Goal: Task Accomplishment & Management: Complete application form

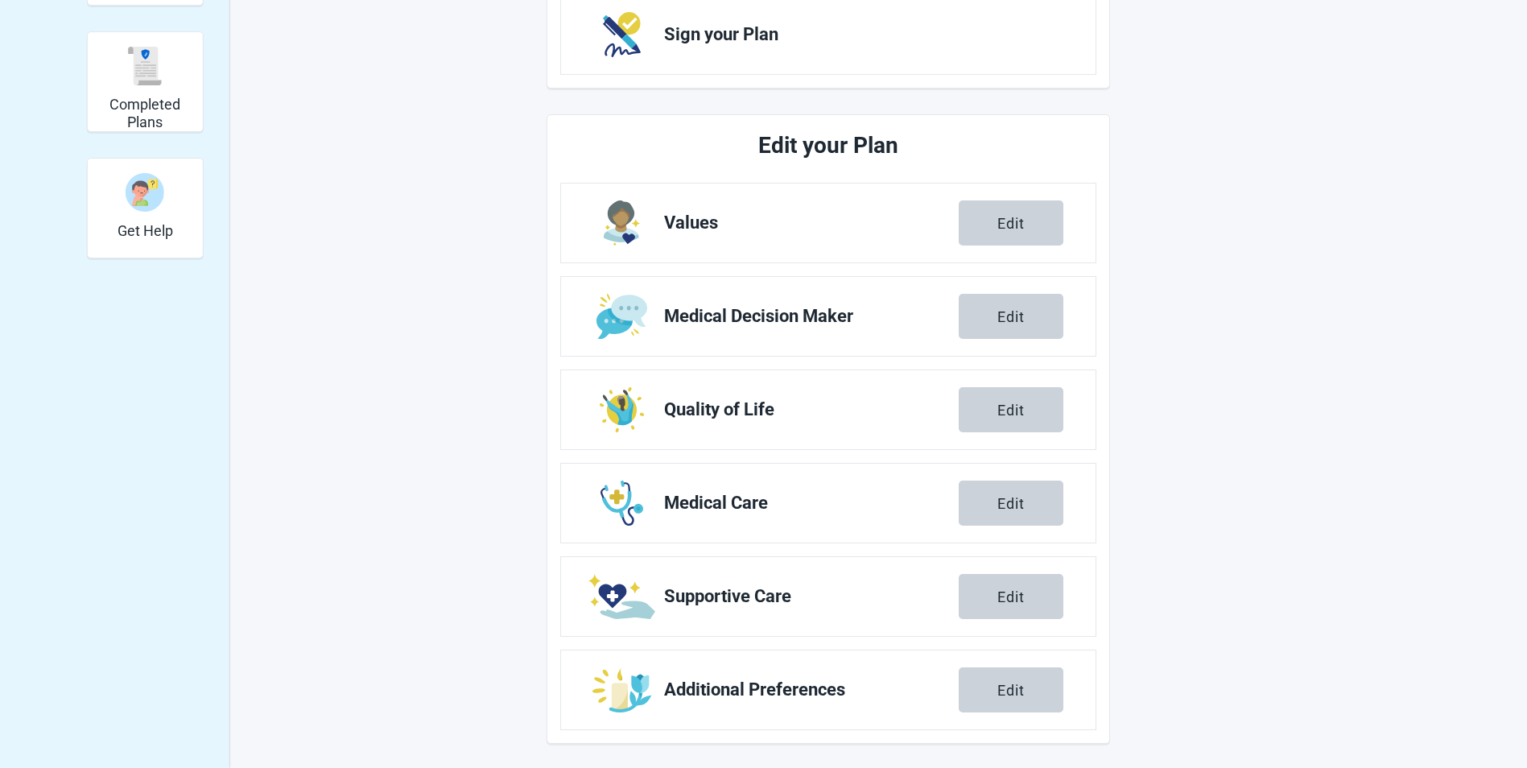
scroll to position [421, 0]
click at [1001, 225] on div "Edit" at bounding box center [1011, 221] width 27 height 16
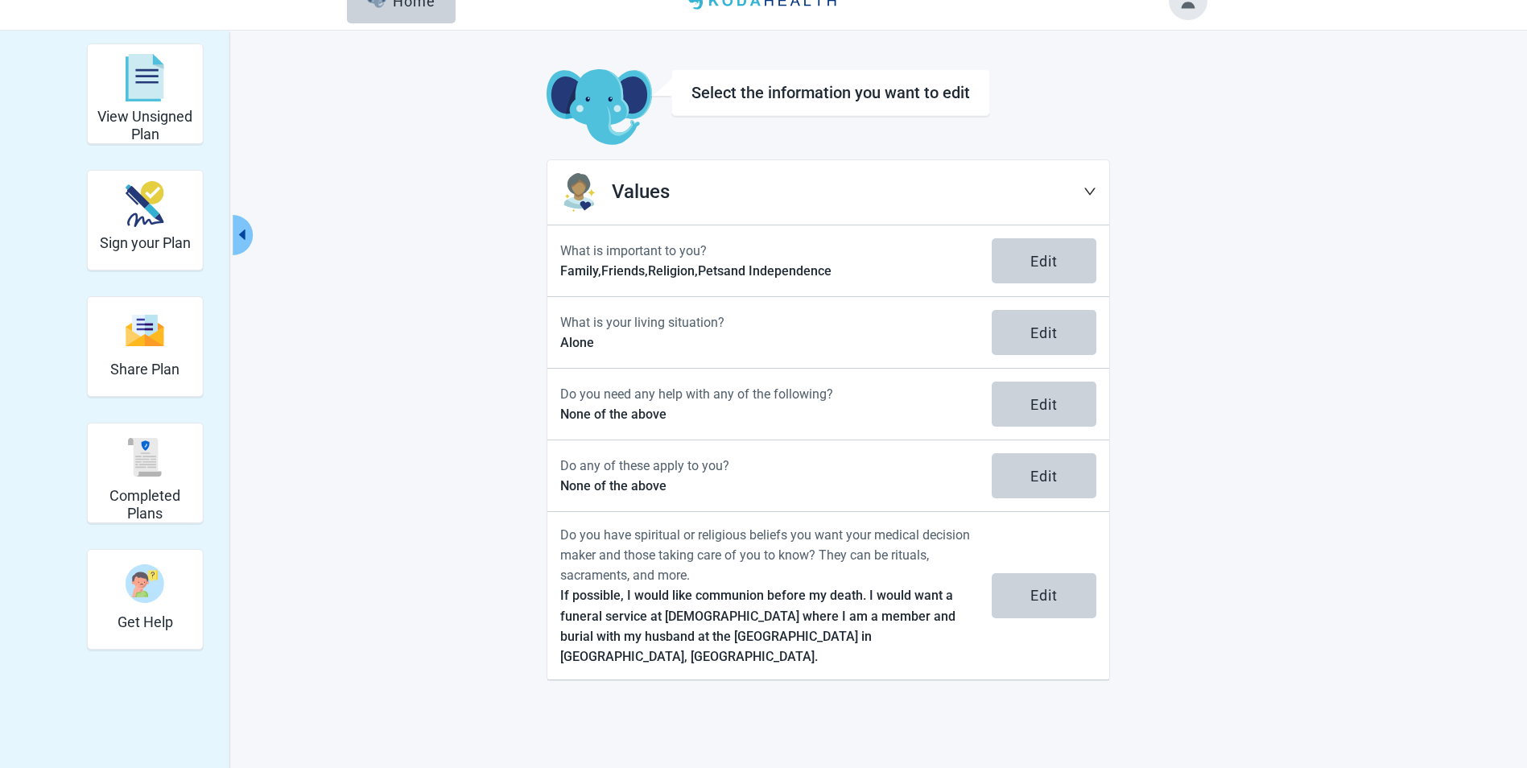
scroll to position [59, 0]
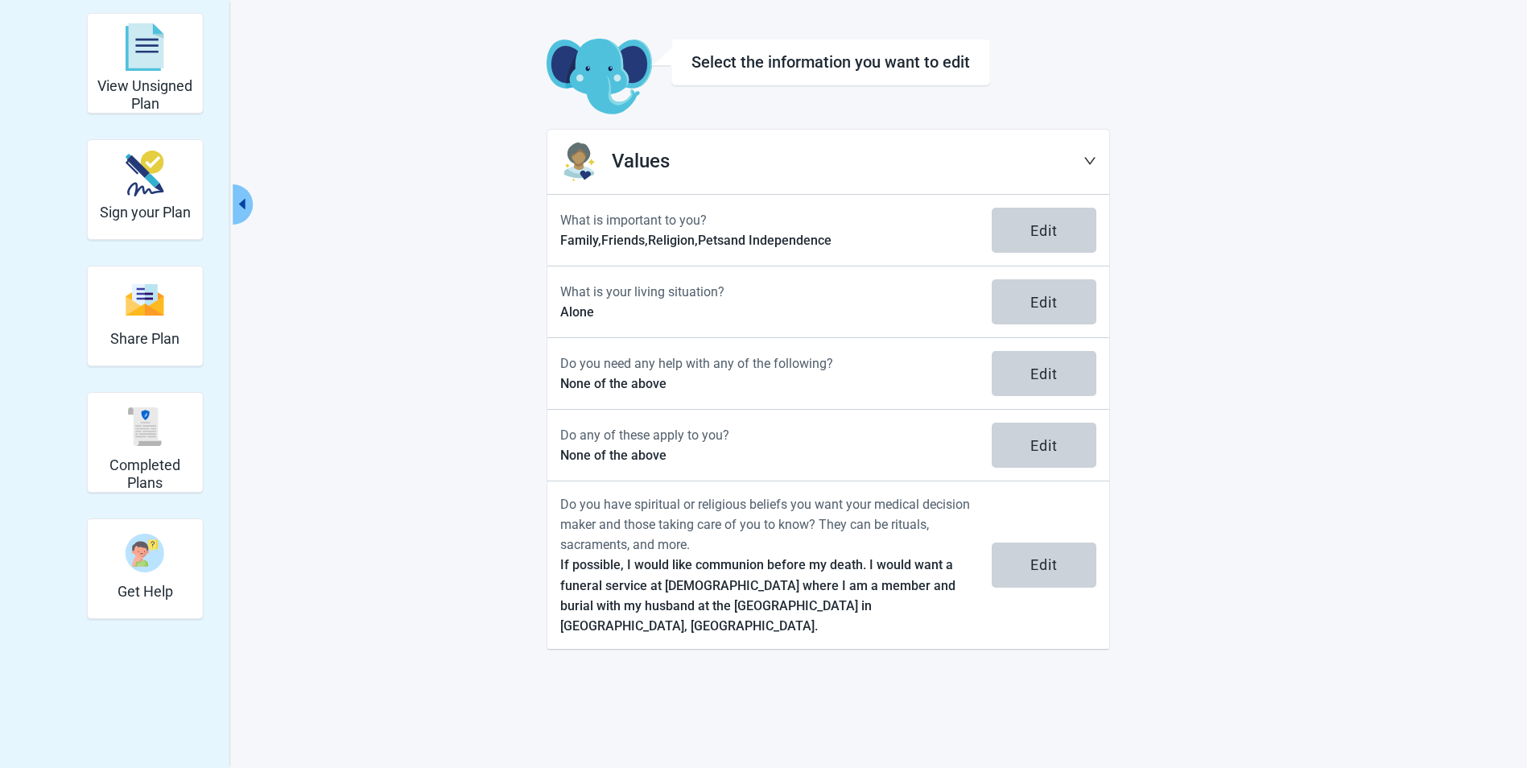
click at [1088, 159] on icon "down" at bounding box center [1090, 161] width 13 height 13
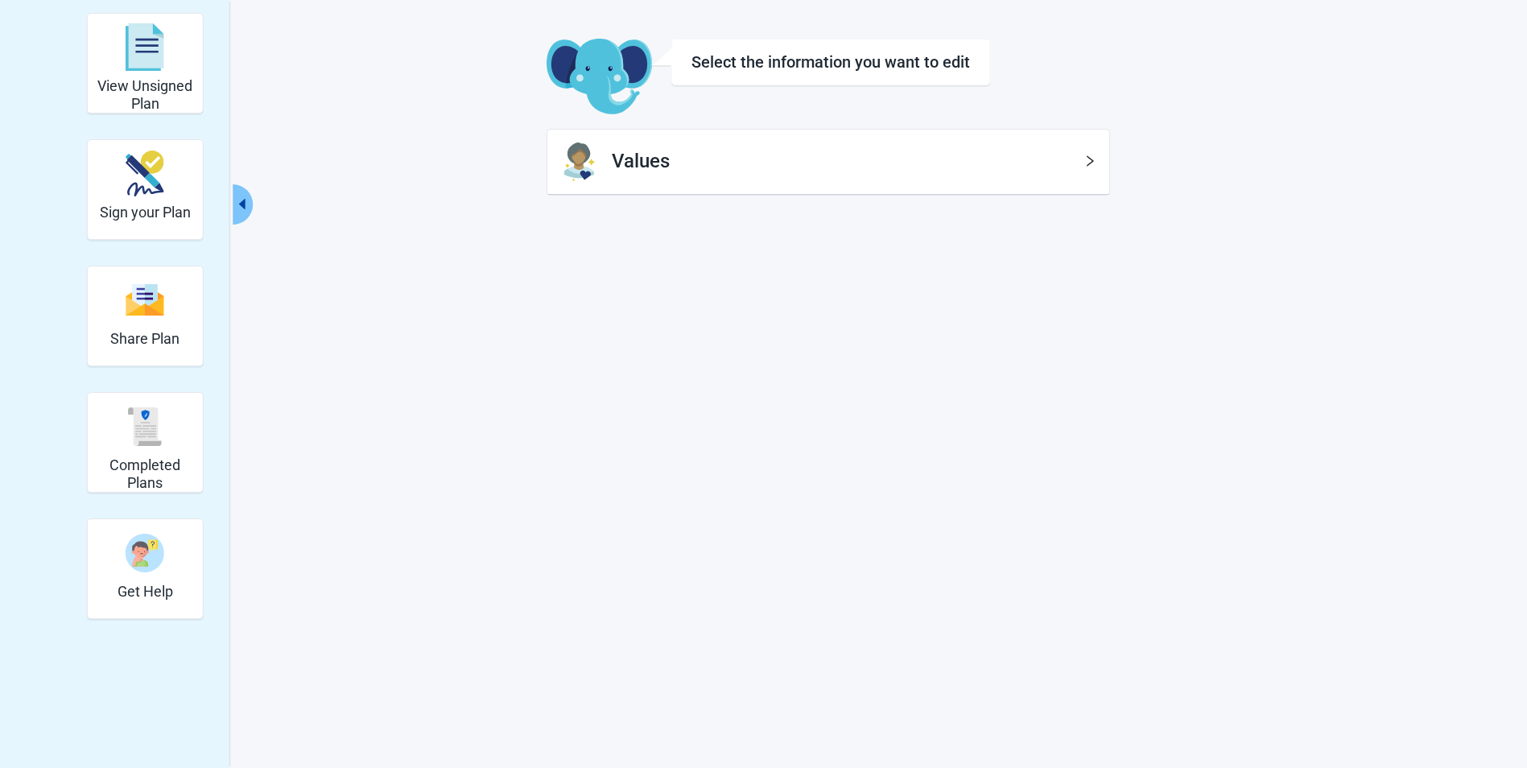
click at [1093, 162] on icon "right" at bounding box center [1090, 161] width 13 height 13
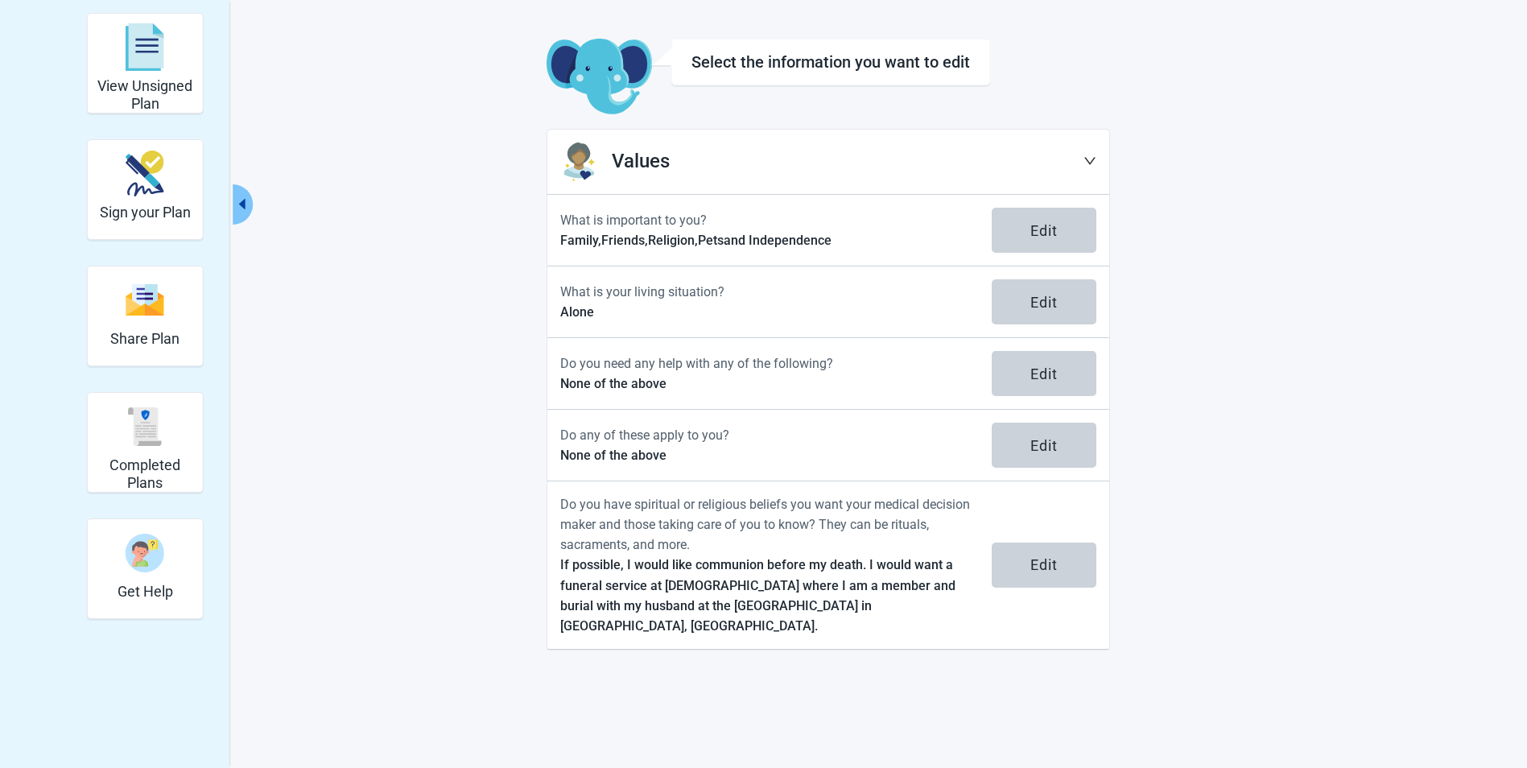
click at [1093, 162] on icon "down" at bounding box center [1090, 161] width 13 height 13
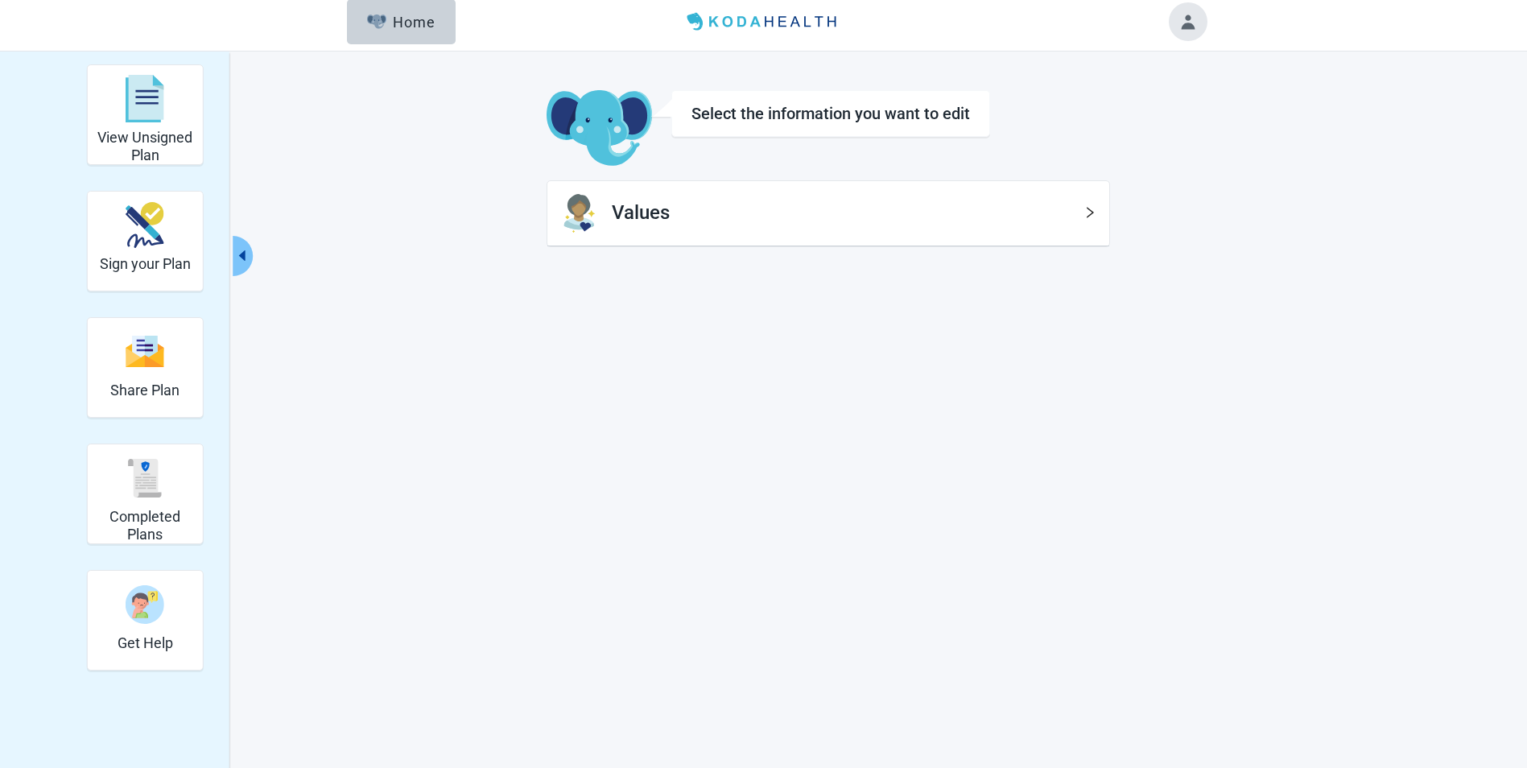
scroll to position [0, 0]
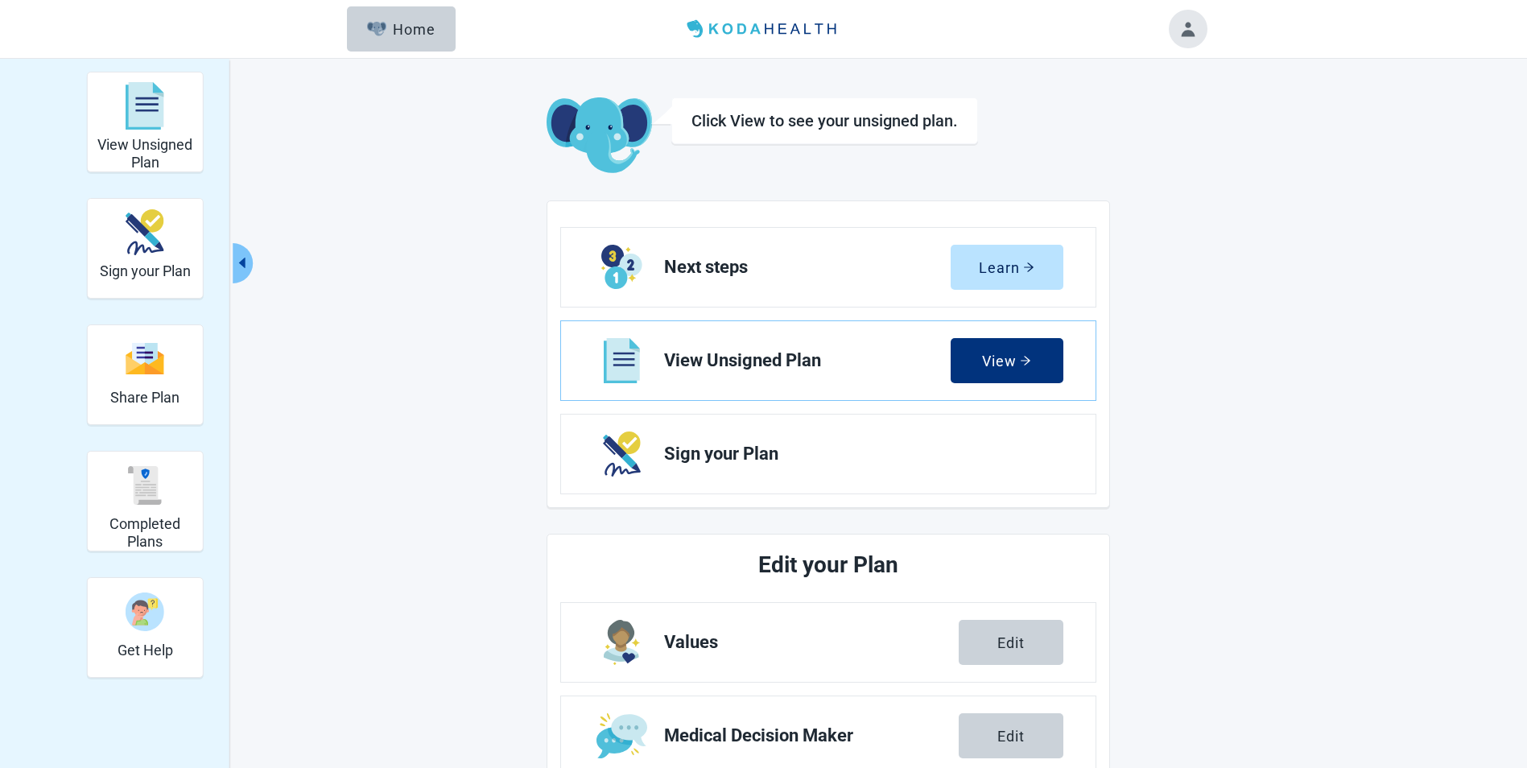
scroll to position [421, 0]
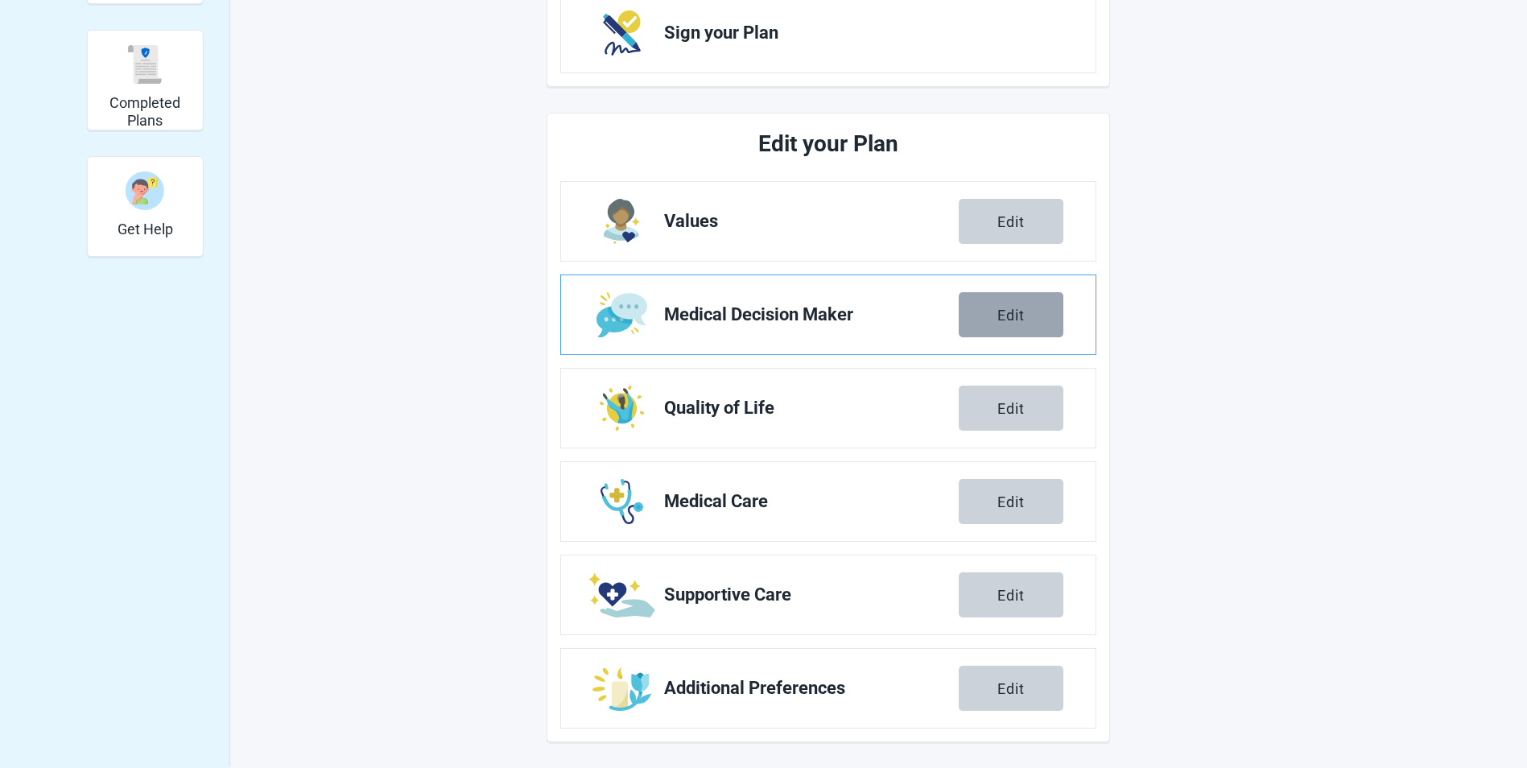
click at [1001, 316] on div "Edit" at bounding box center [1011, 315] width 27 height 16
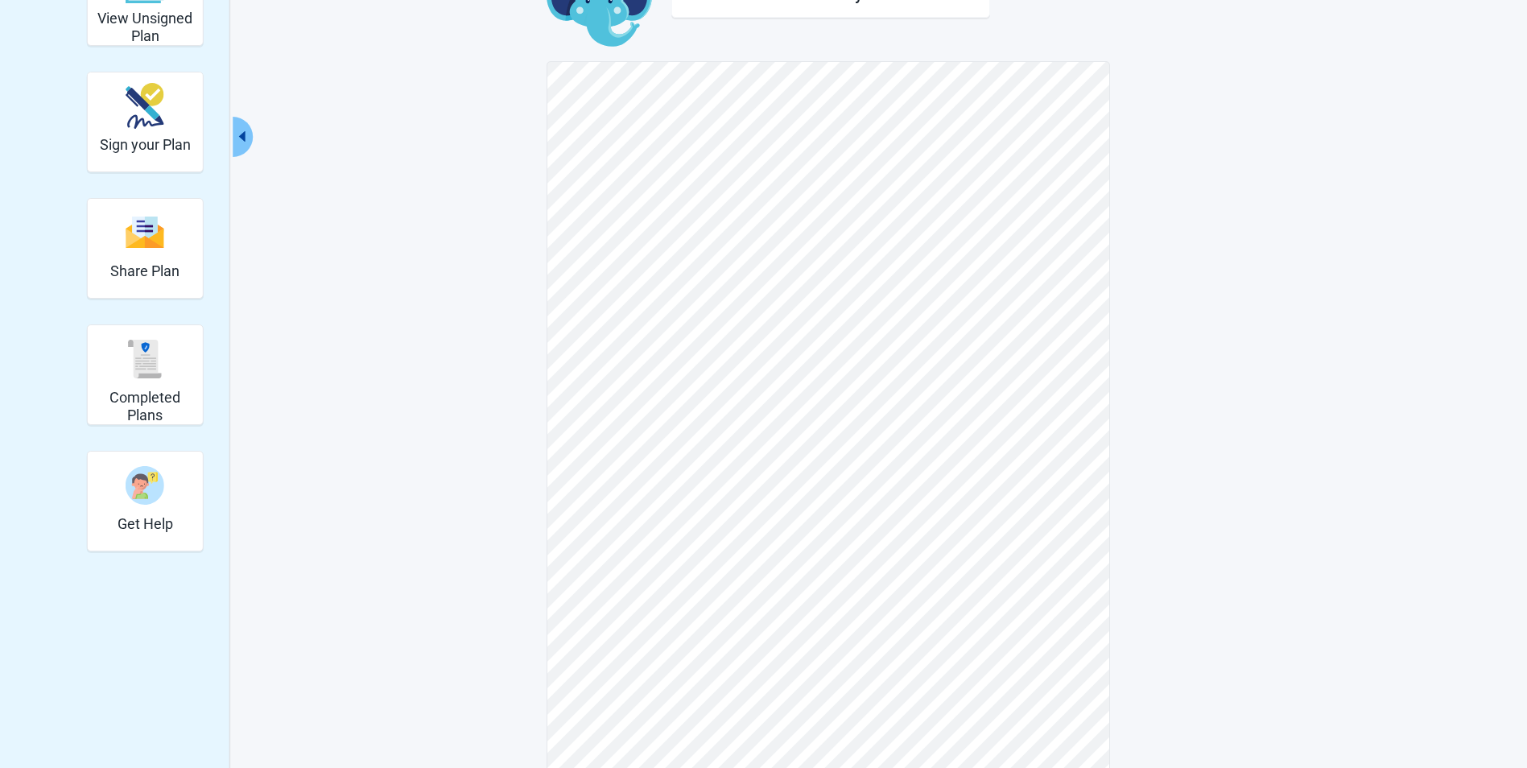
scroll to position [122, 0]
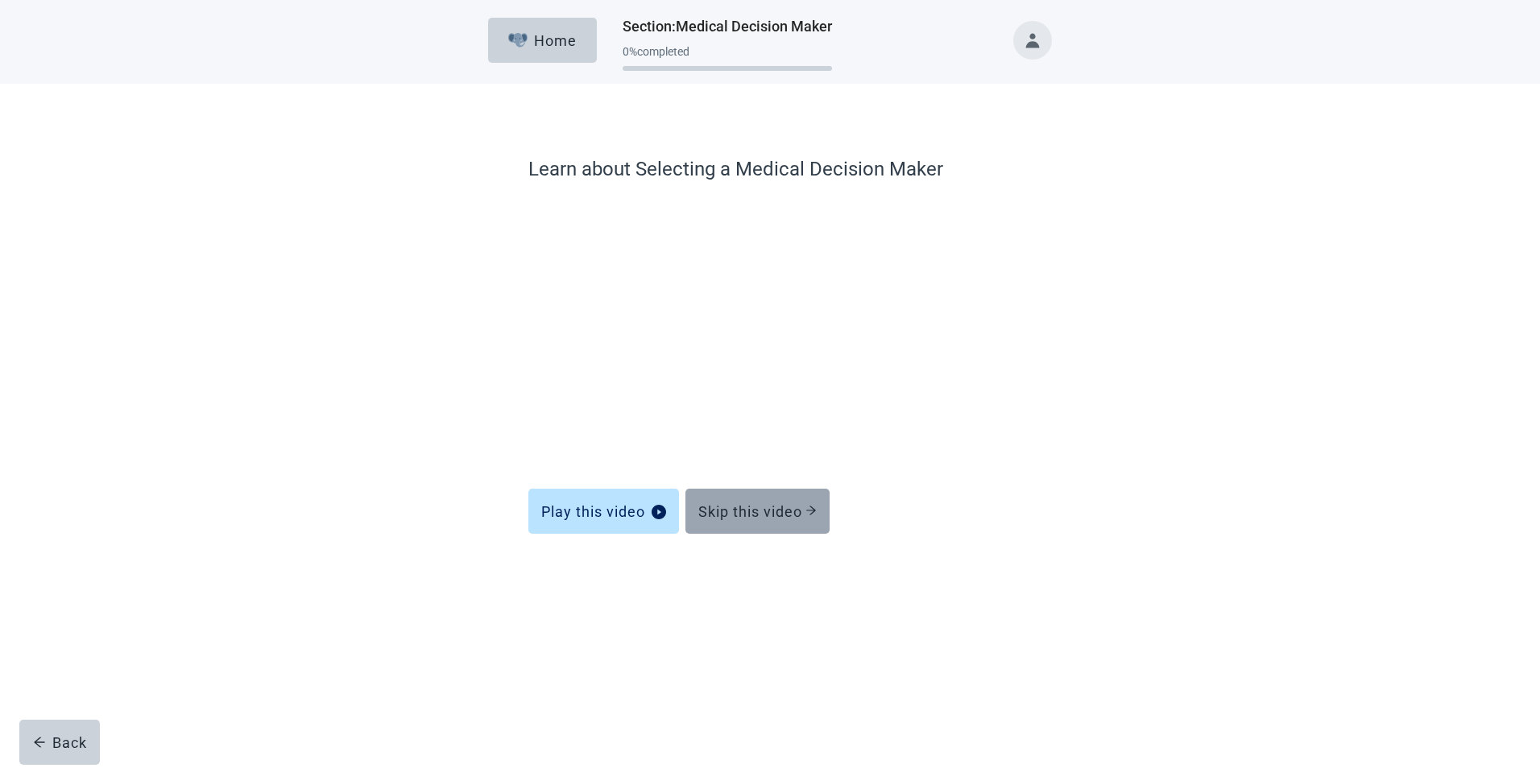
click at [745, 504] on div "Skip this video" at bounding box center [757, 511] width 118 height 16
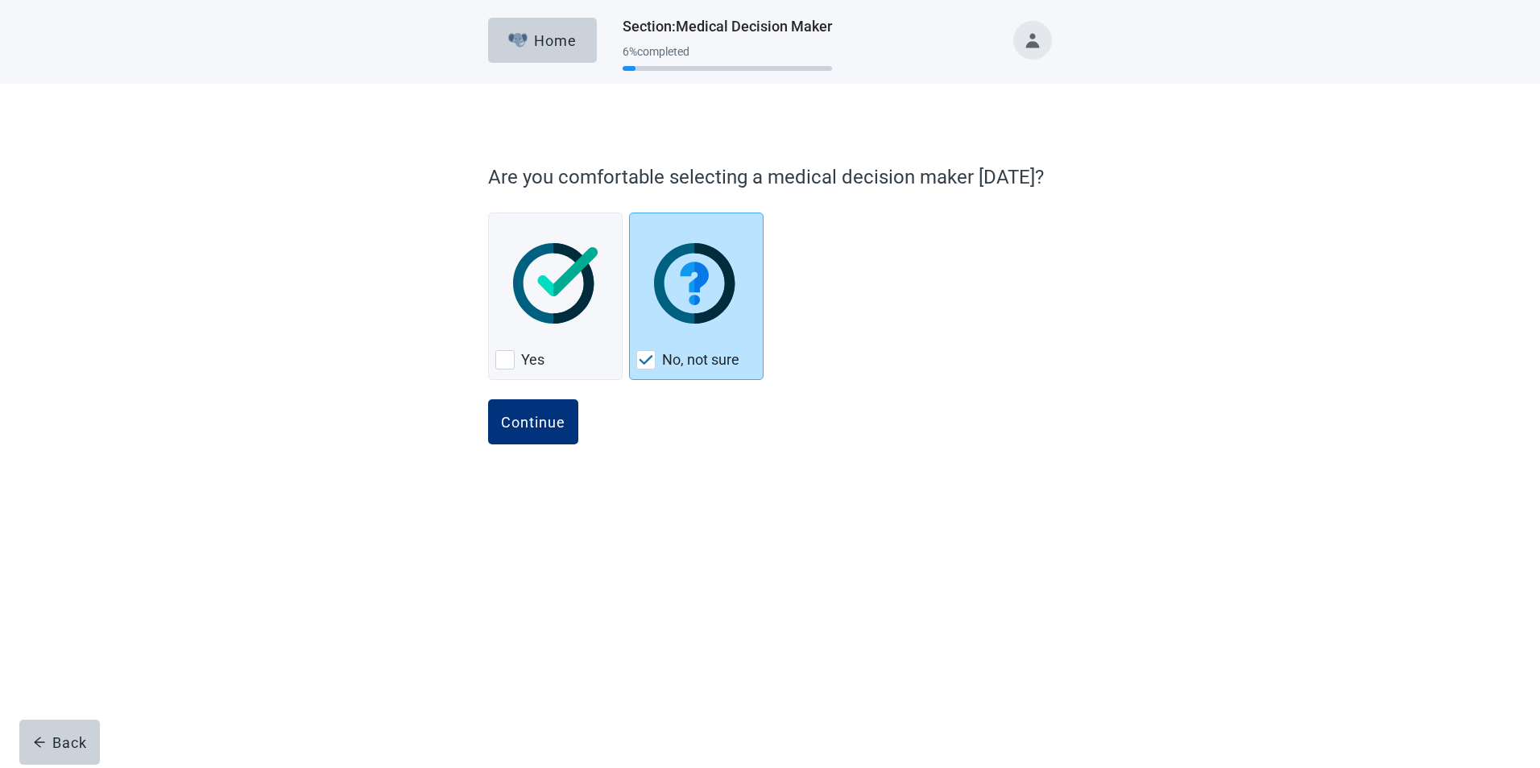
click at [756, 480] on div "Continue" at bounding box center [770, 439] width 564 height 81
click at [539, 421] on div "Continue" at bounding box center [533, 422] width 64 height 16
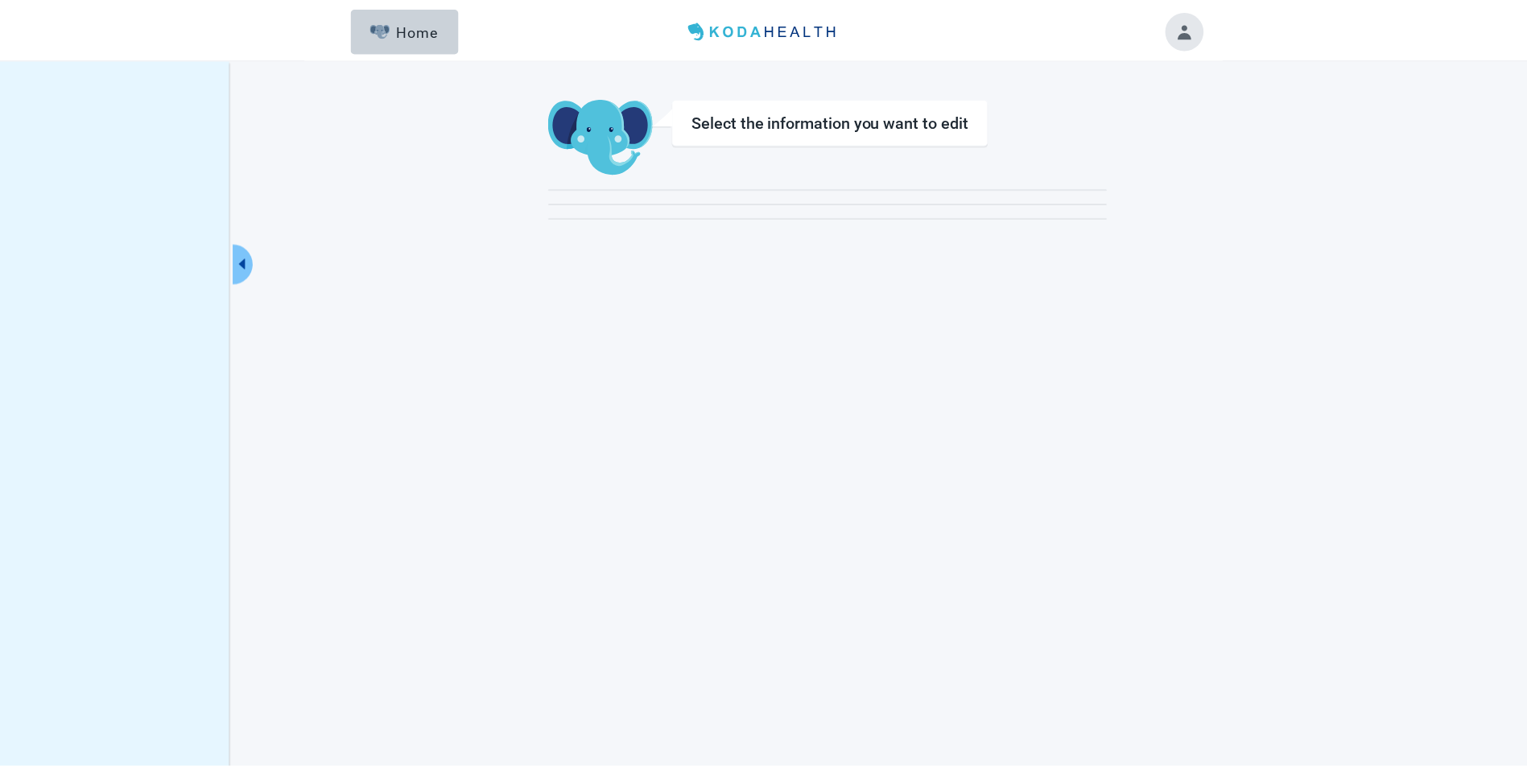
scroll to position [122, 0]
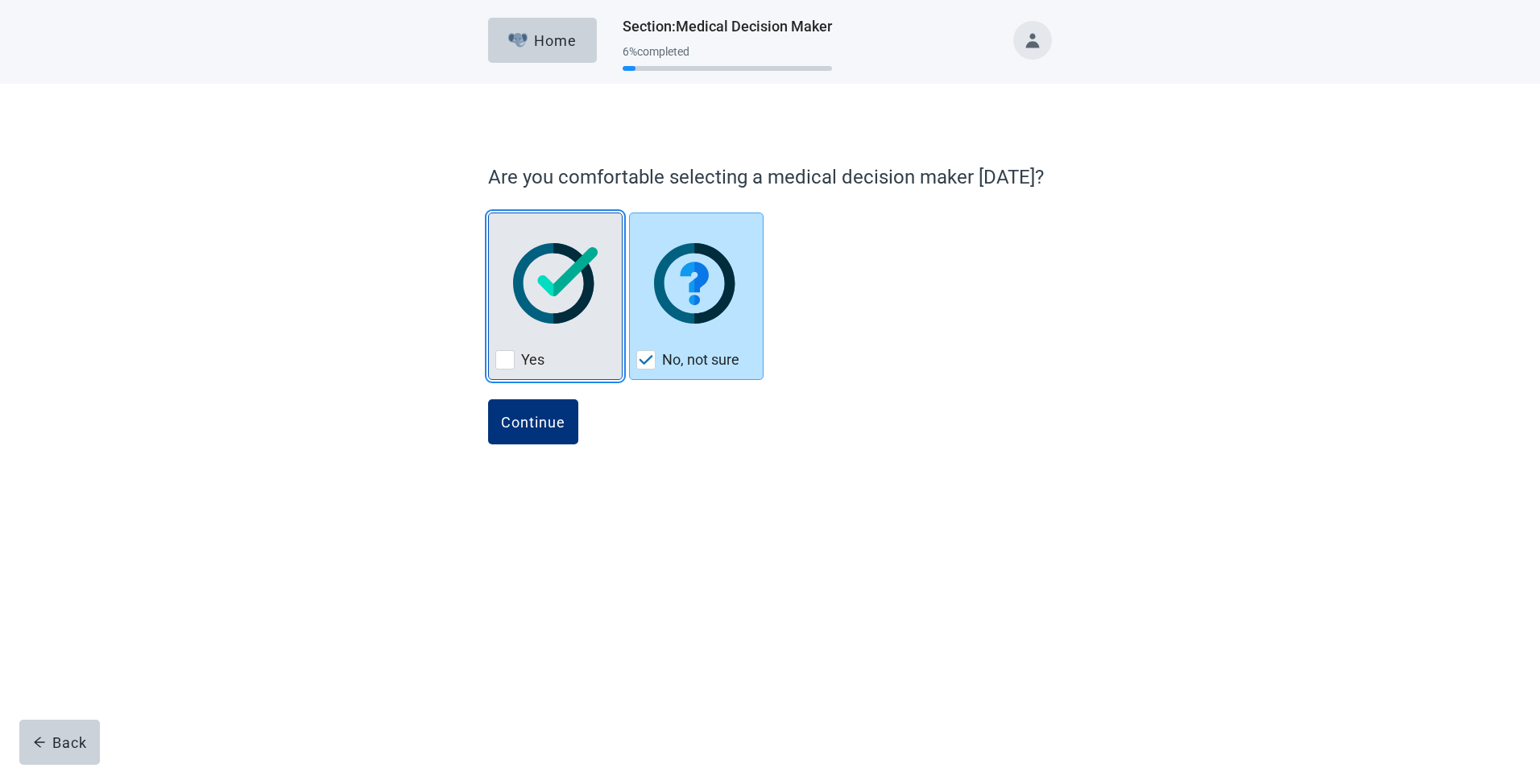
click at [502, 361] on div "Yes, checkbox, not checked" at bounding box center [504, 359] width 19 height 19
click at [489, 213] on input "Yes" at bounding box center [488, 213] width 1 height 1
checkbox input "true"
checkbox input "false"
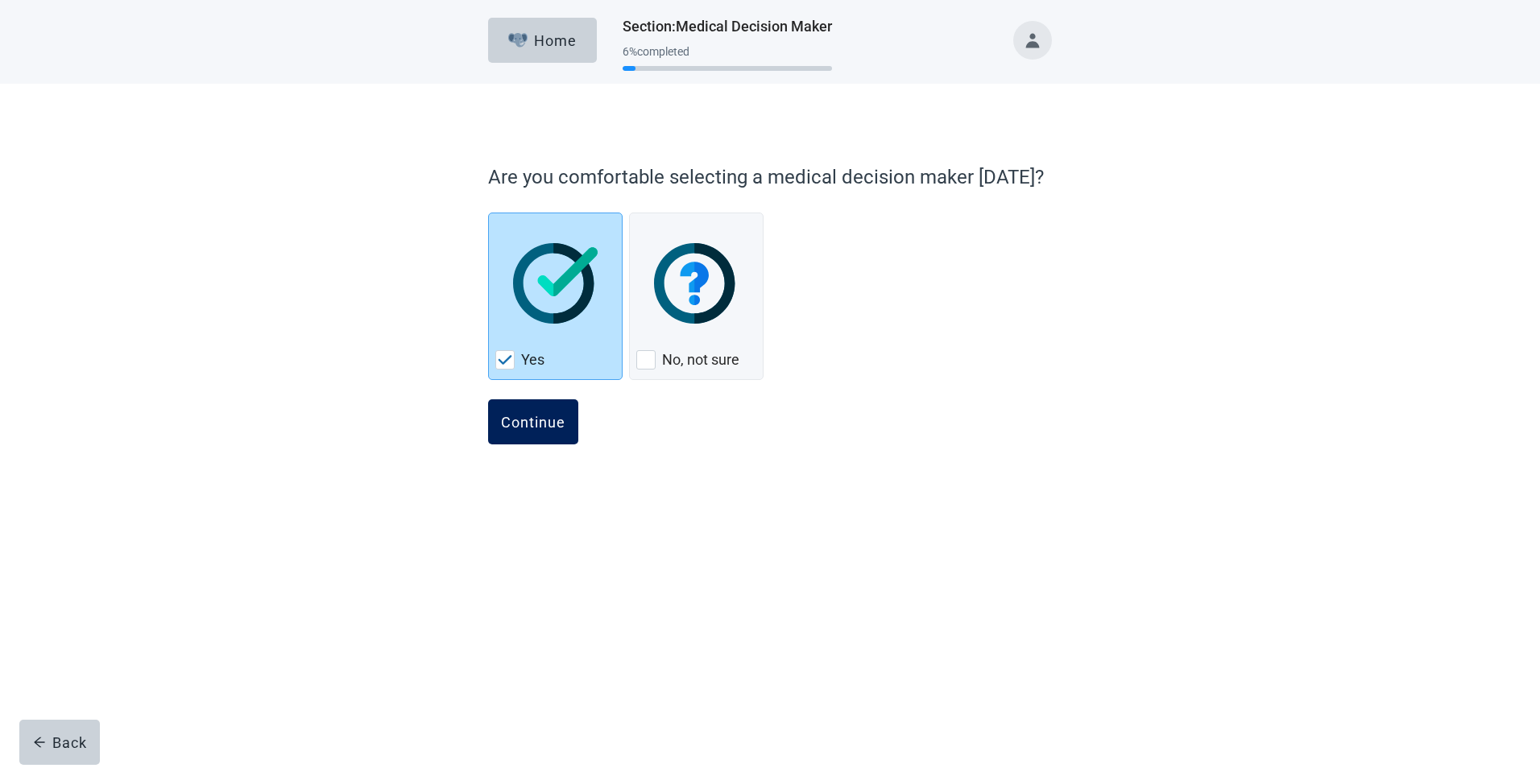
click at [521, 415] on div "Continue" at bounding box center [533, 422] width 64 height 16
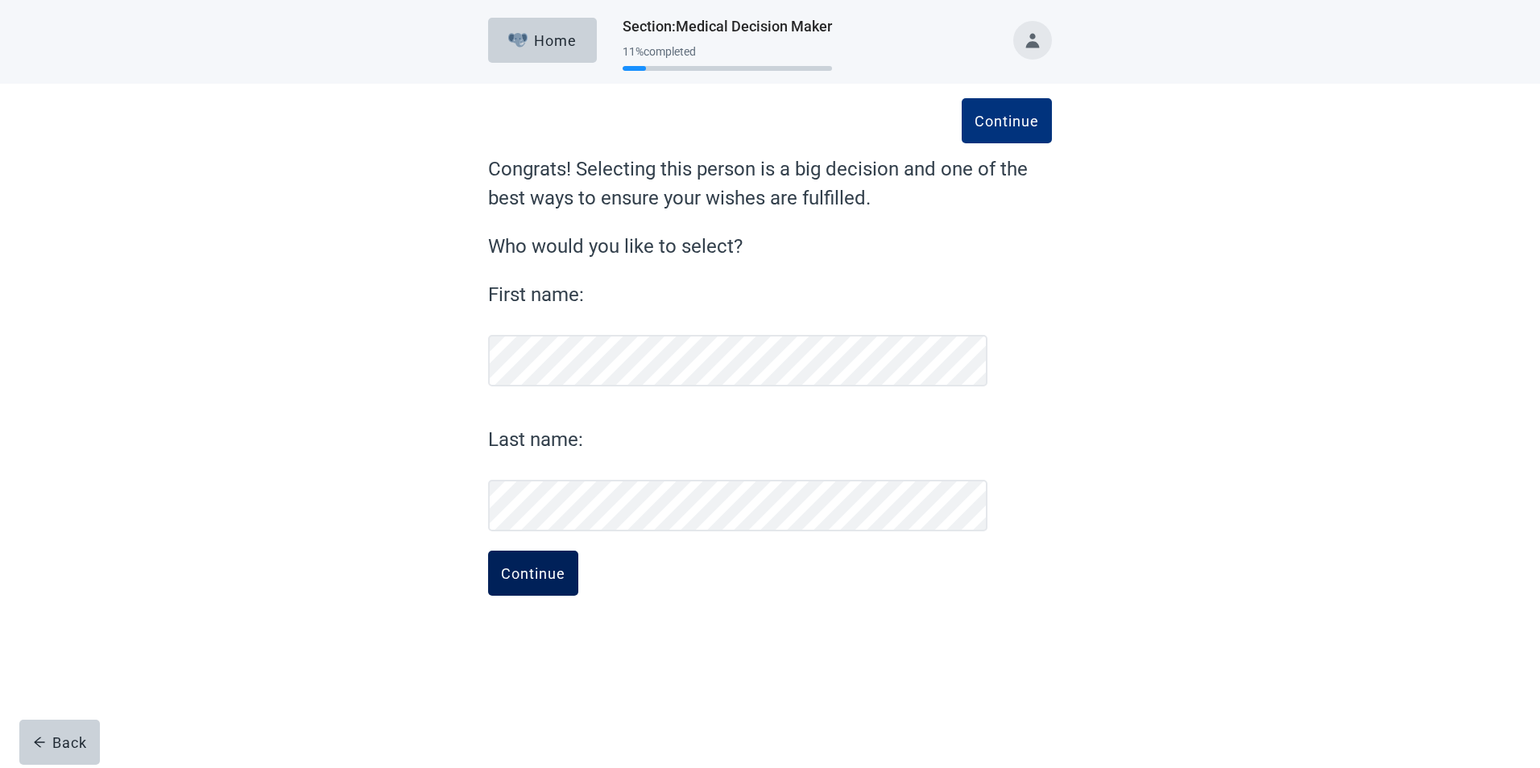
click at [530, 569] on div "Continue" at bounding box center [533, 573] width 64 height 16
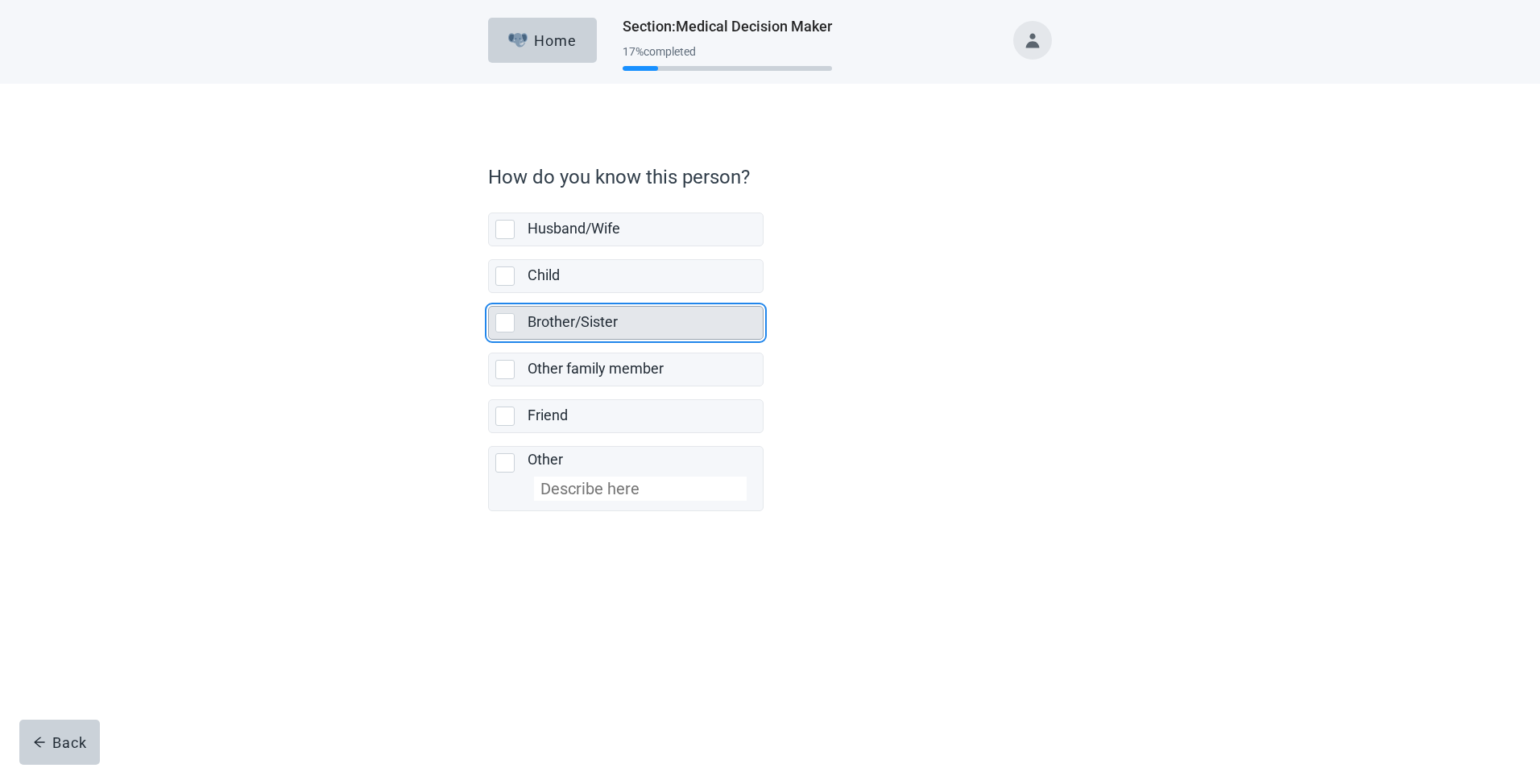
click at [508, 320] on div "Brother/Sister, checkbox, not selected" at bounding box center [504, 322] width 19 height 19
click at [489, 294] on input "Brother/Sister" at bounding box center [488, 293] width 1 height 1
checkbox input "true"
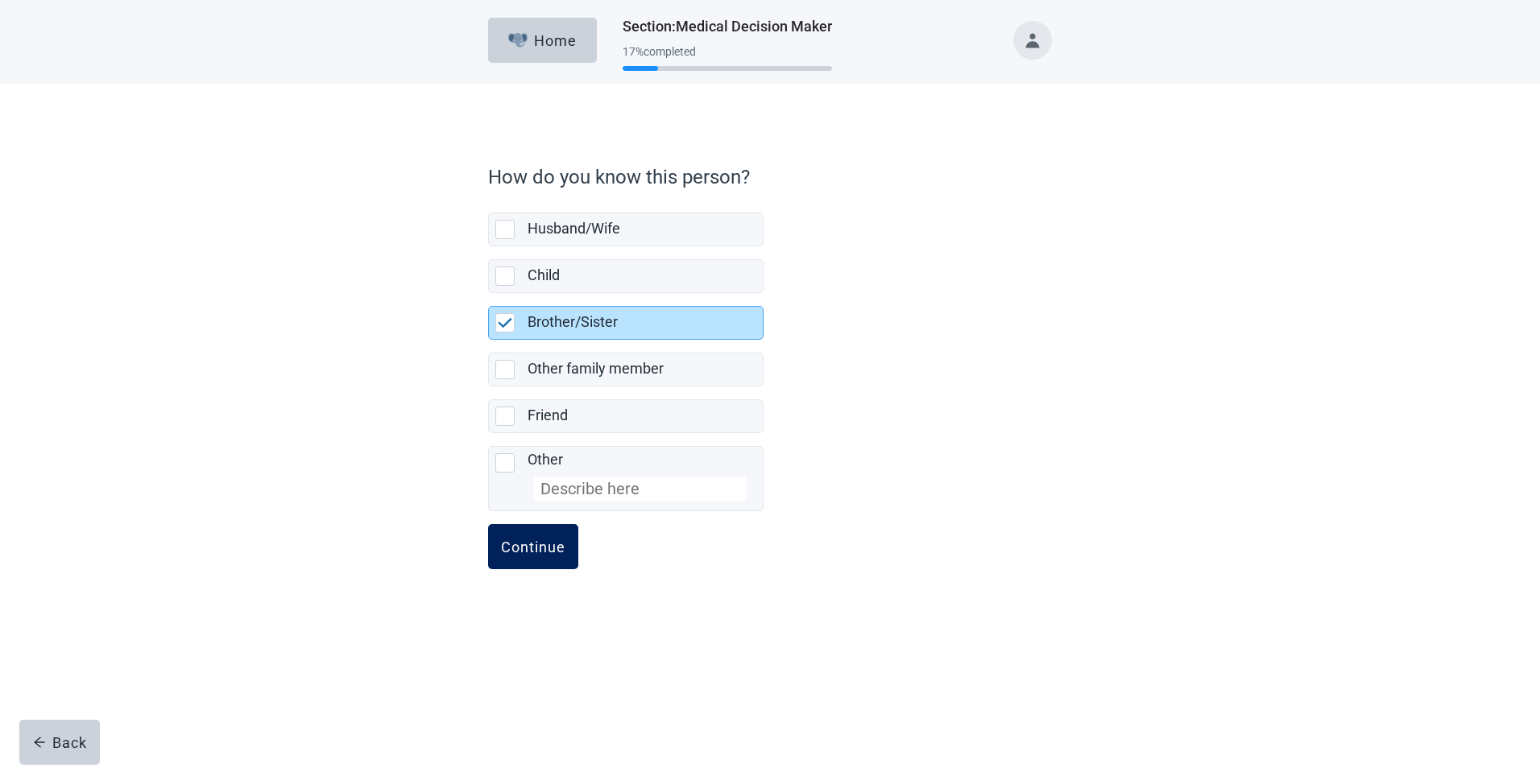
click at [530, 544] on div "Continue" at bounding box center [533, 547] width 64 height 16
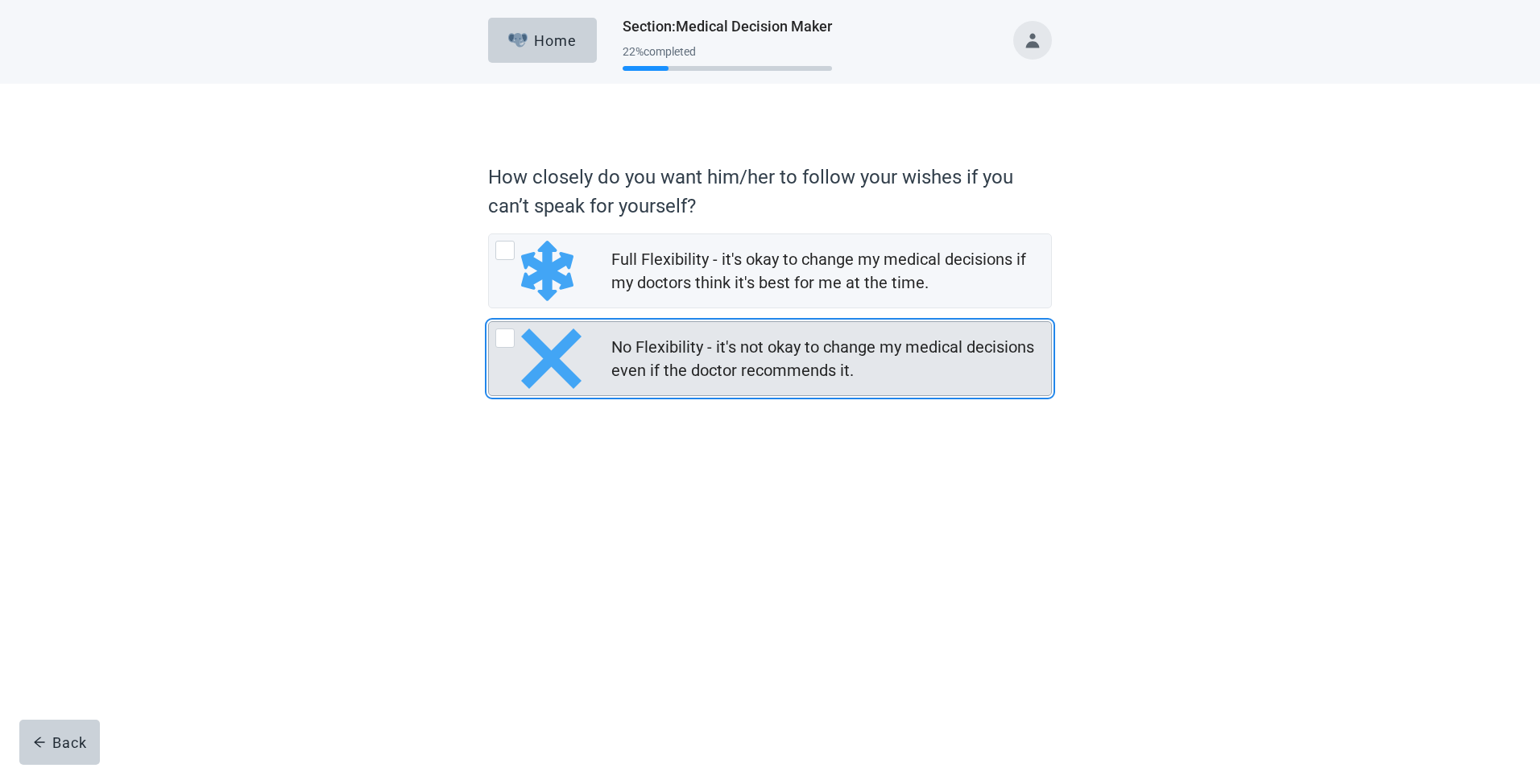
click at [506, 336] on div "No Flexibility - it's not okay to change my medical decisions even if the docto…" at bounding box center [504, 338] width 19 height 19
click at [489, 322] on input "No Flexibility - it's not okay to change my medical decisions even if the docto…" at bounding box center [488, 321] width 1 height 1
radio input "true"
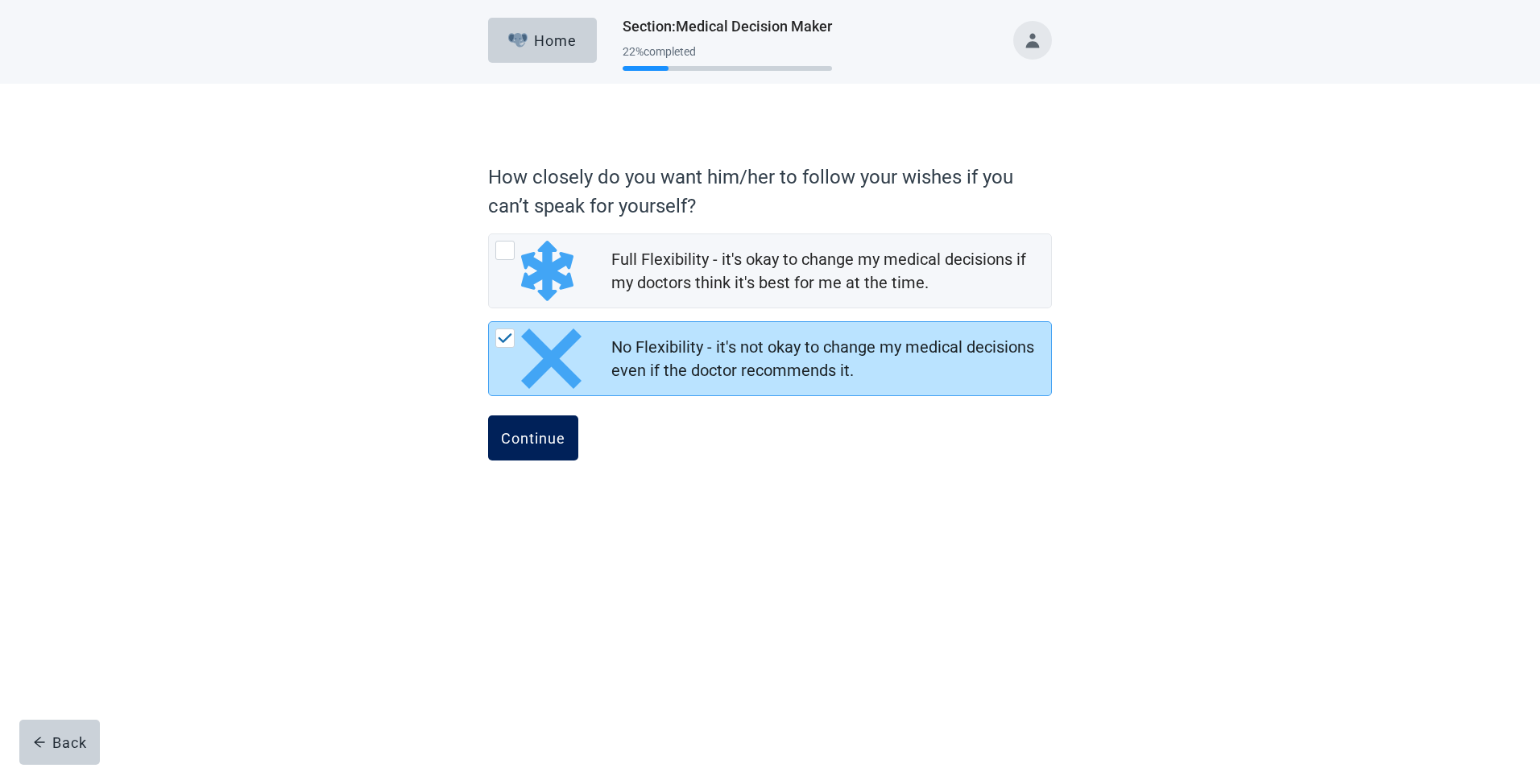
click at [542, 430] on div "Continue" at bounding box center [533, 438] width 64 height 16
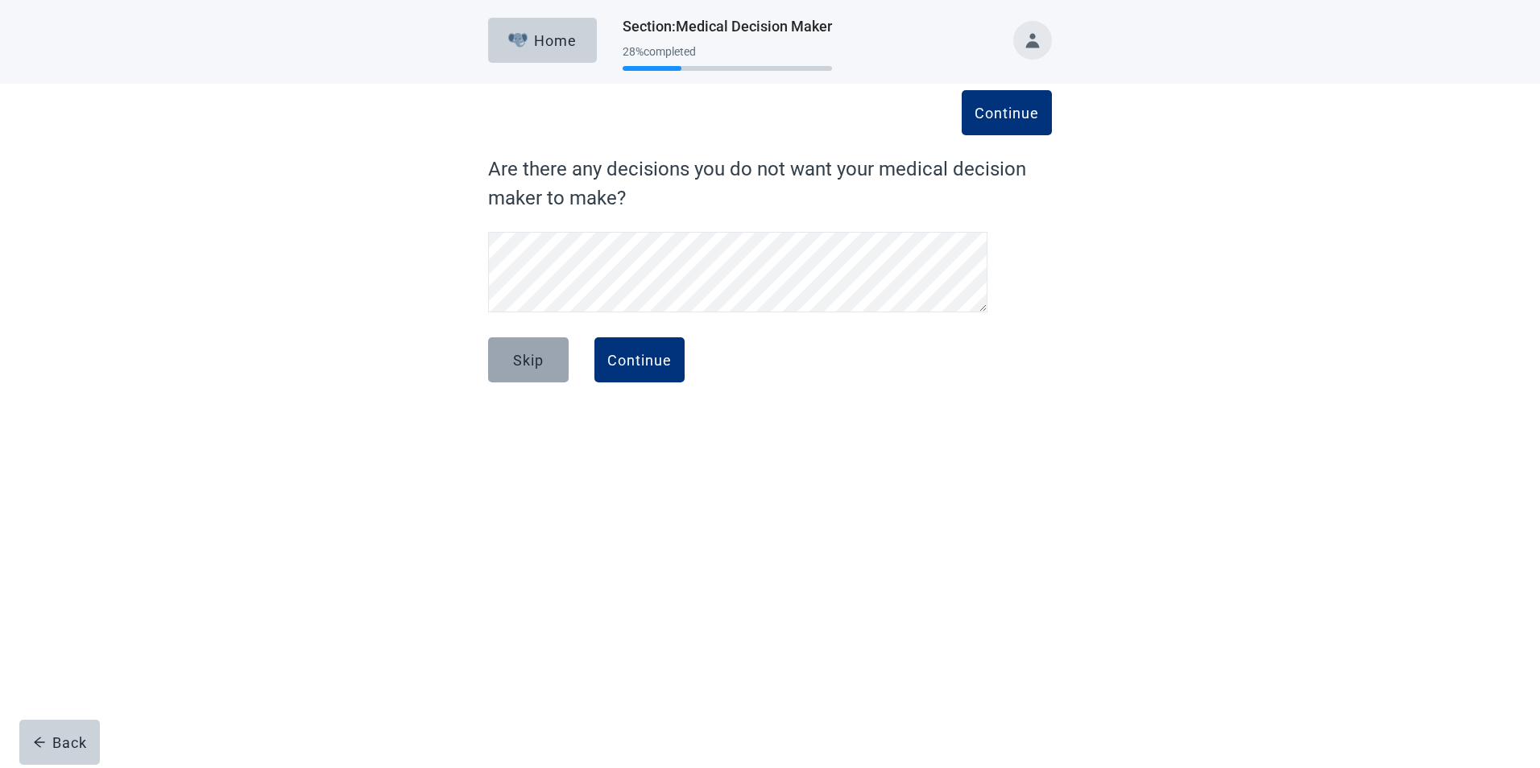
click at [530, 360] on div "Skip" at bounding box center [528, 360] width 31 height 16
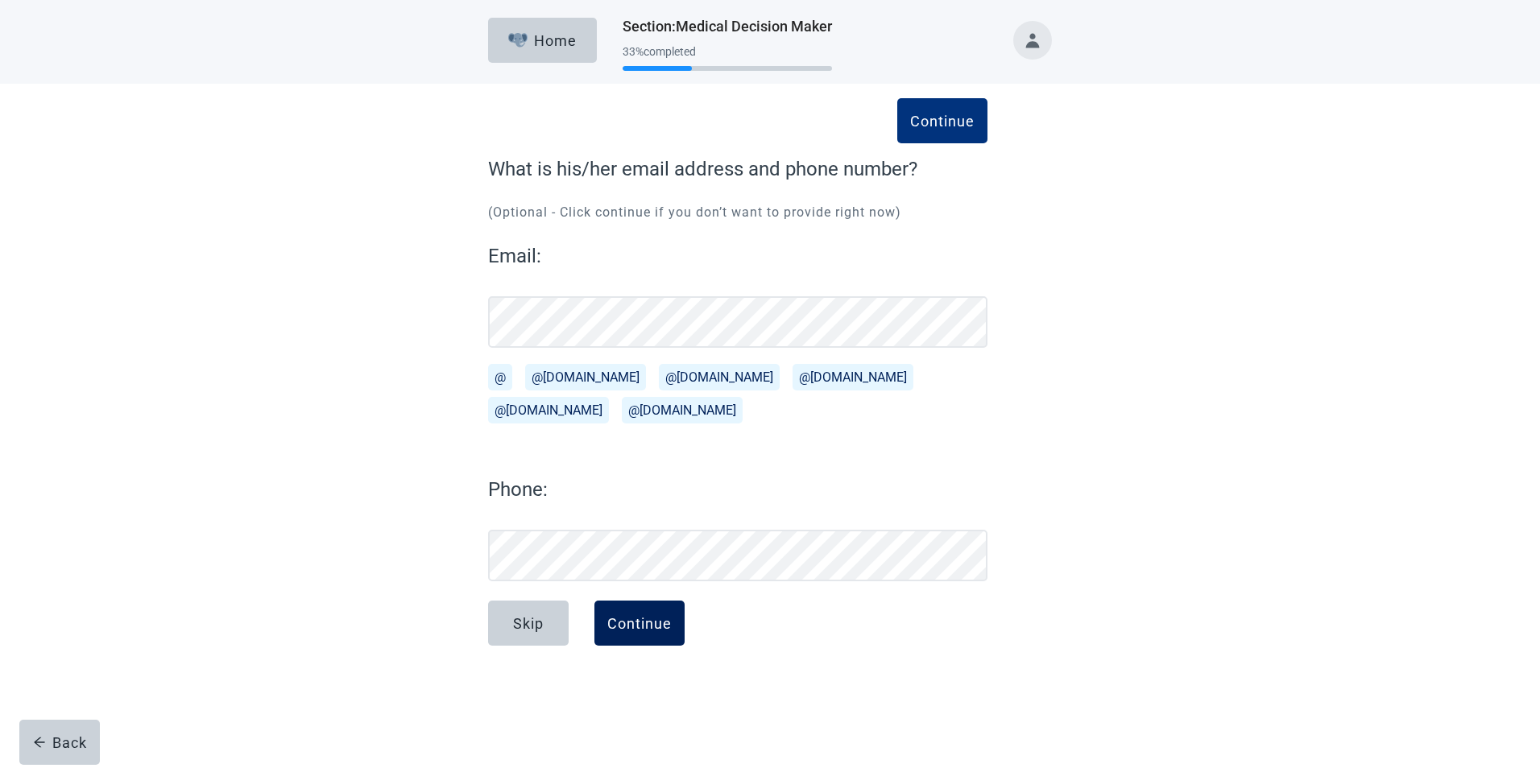
click at [643, 624] on div "Continue" at bounding box center [639, 623] width 64 height 16
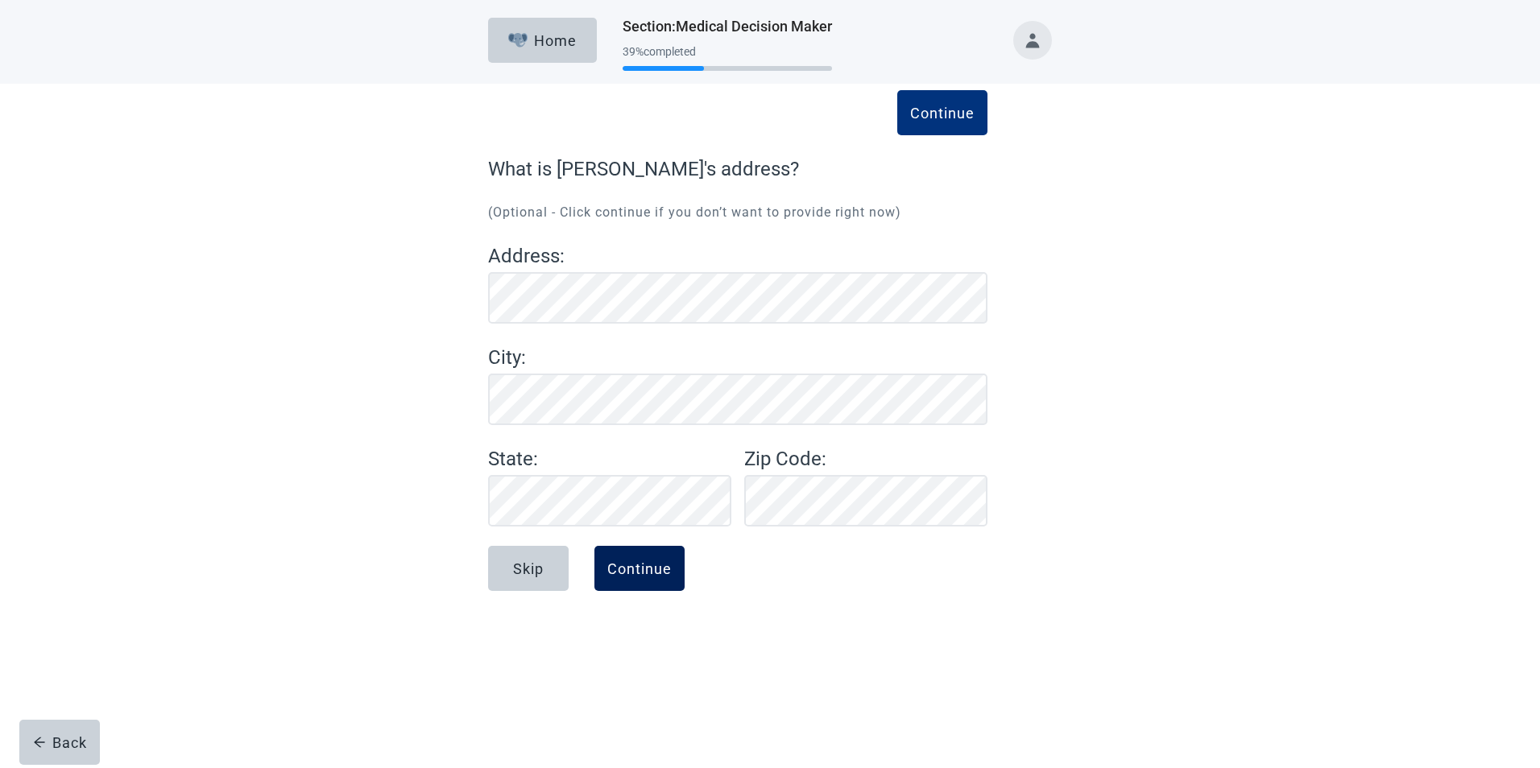
click at [629, 566] on div "Continue" at bounding box center [639, 568] width 64 height 16
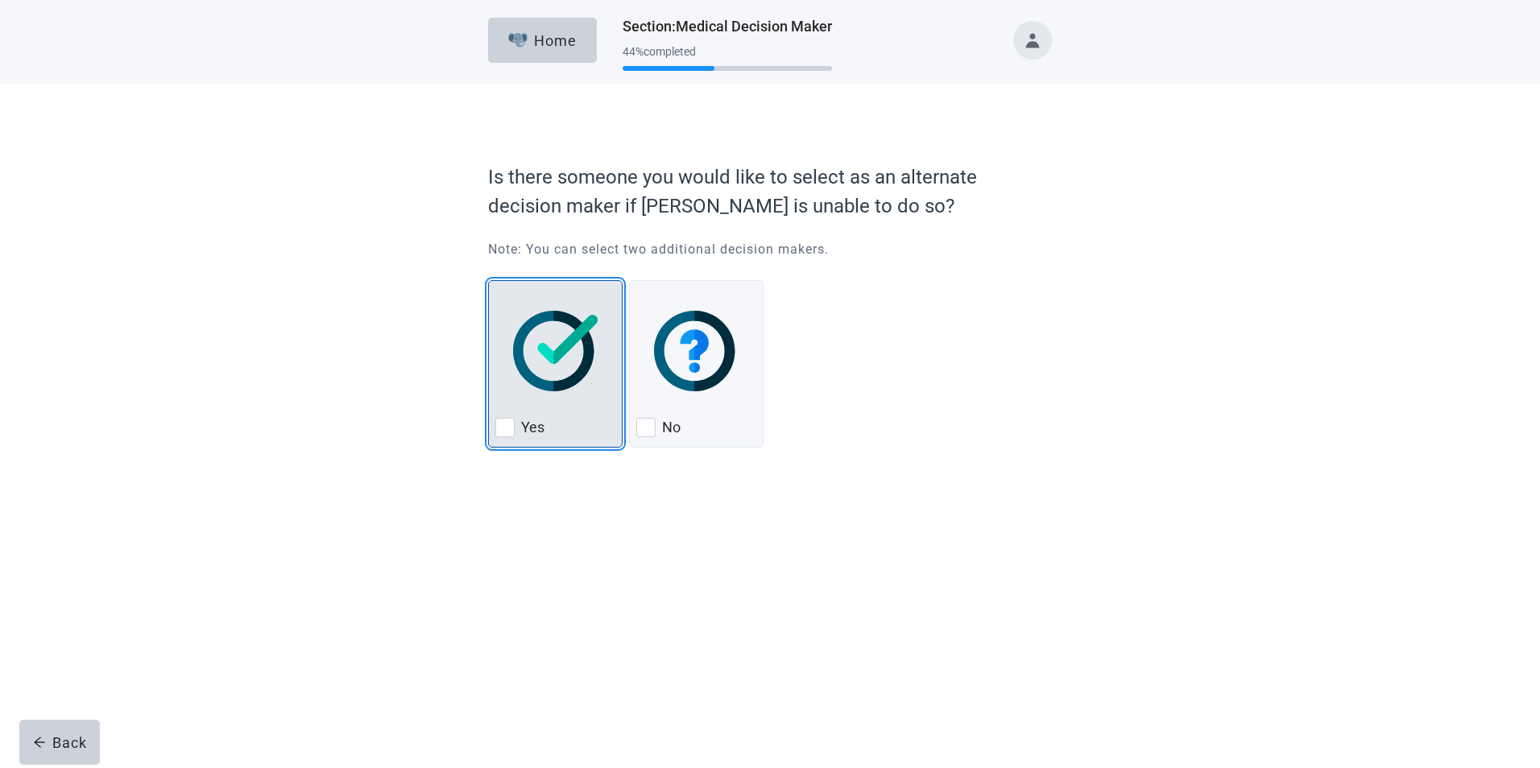
click at [506, 426] on div "Yes, checkbox, not checked" at bounding box center [504, 427] width 19 height 19
click at [489, 281] on input "Yes" at bounding box center [488, 280] width 1 height 1
checkbox input "true"
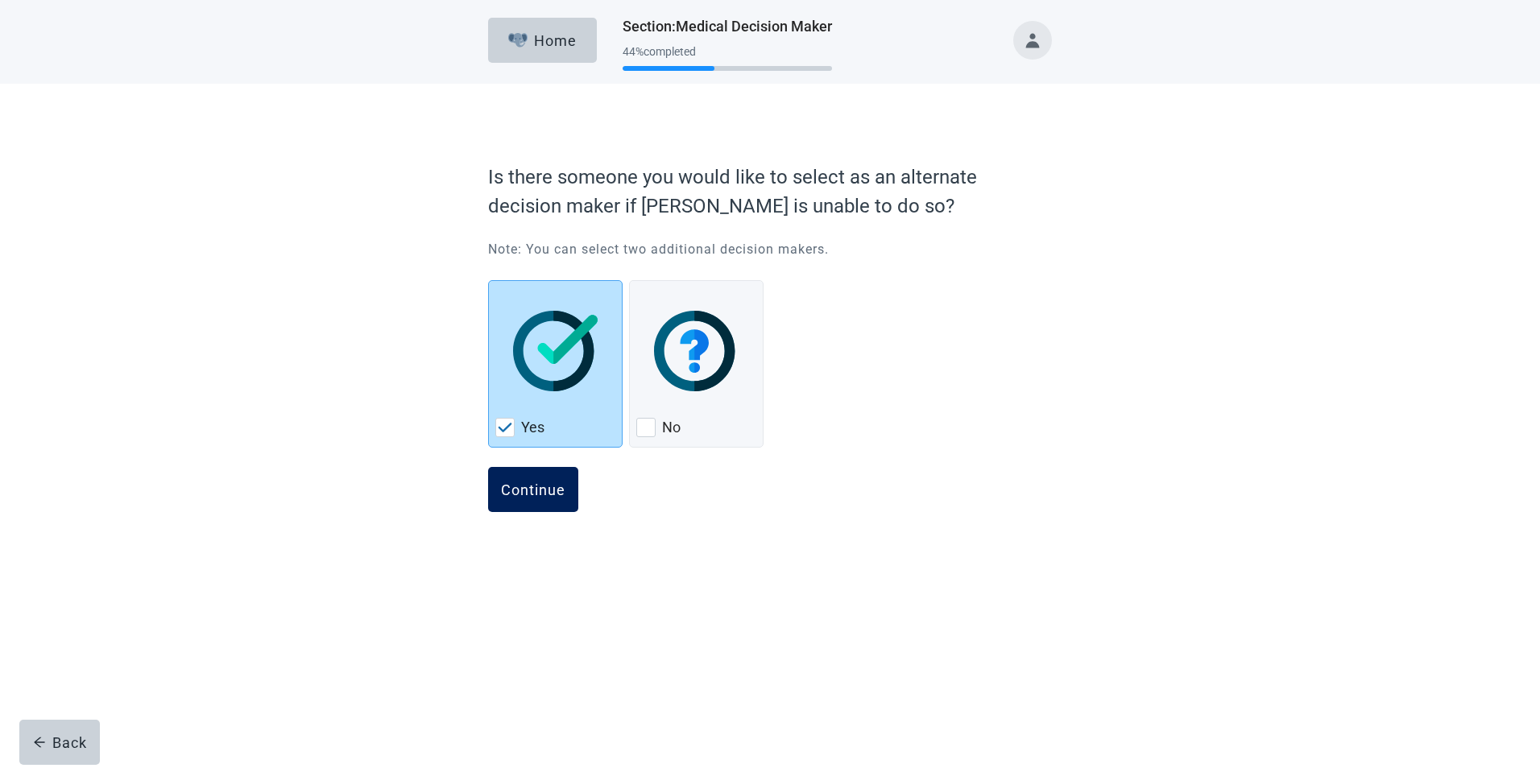
click at [528, 490] on div "Continue" at bounding box center [533, 490] width 64 height 16
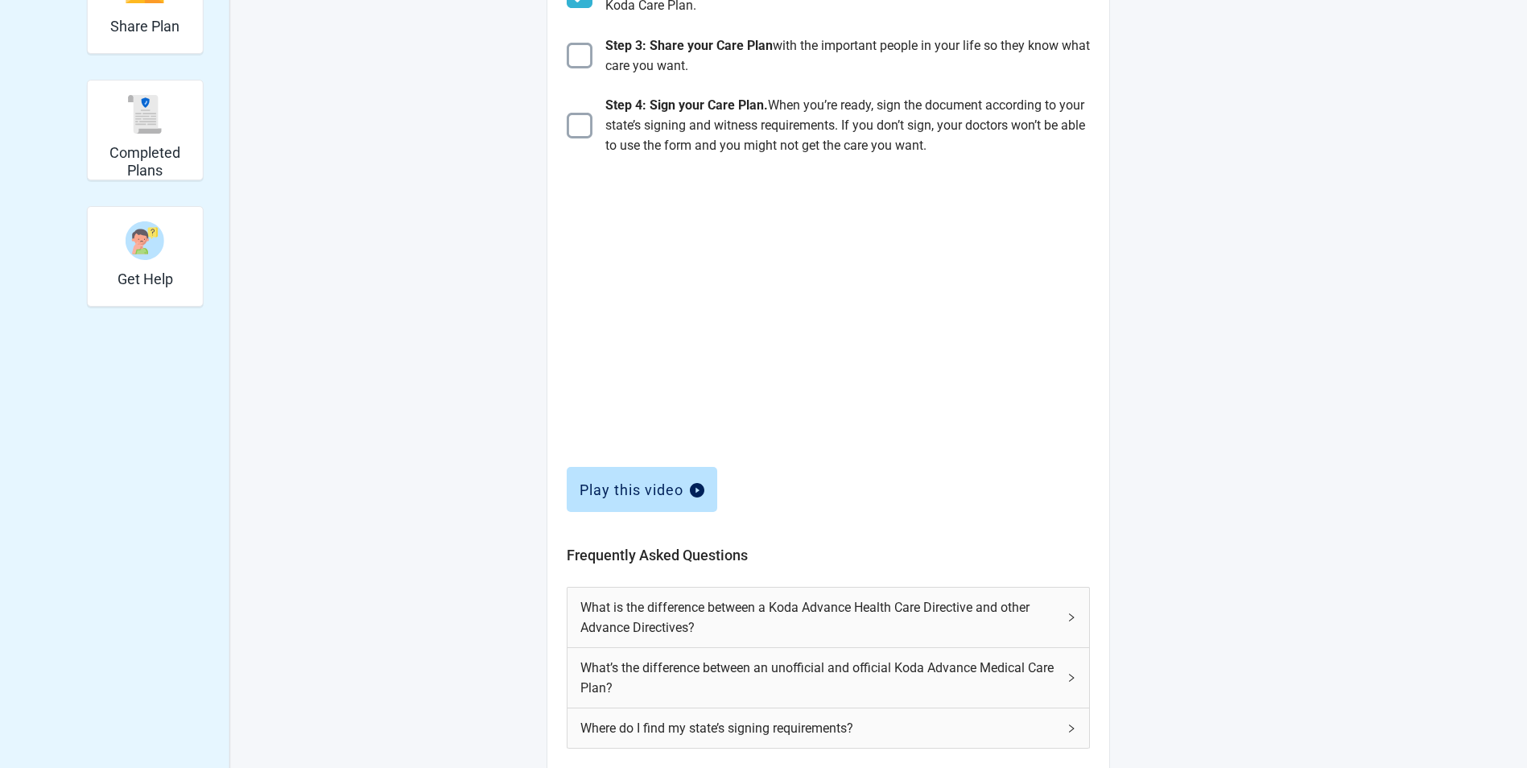
scroll to position [482, 0]
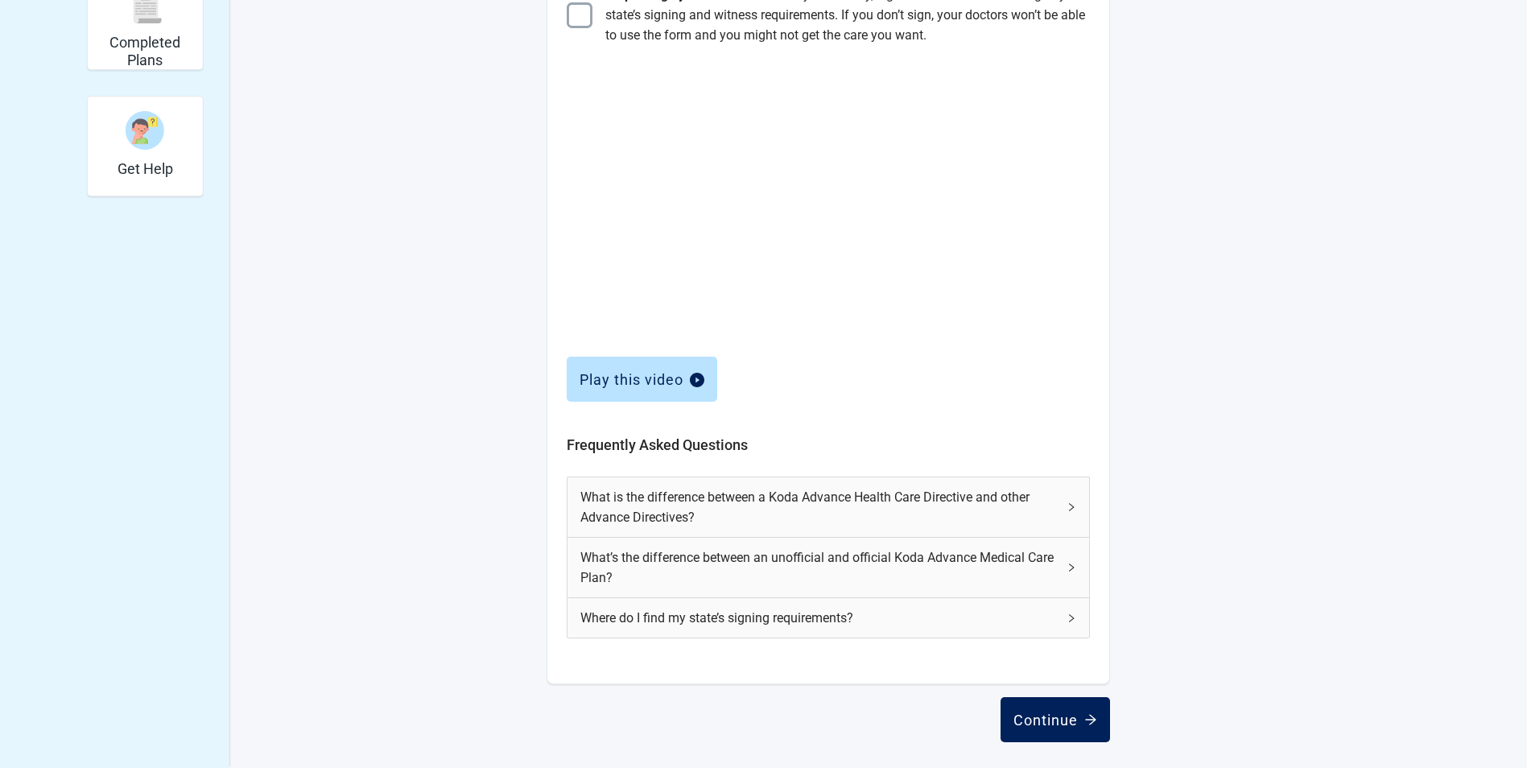
click at [1051, 725] on div "Continue" at bounding box center [1056, 720] width 84 height 16
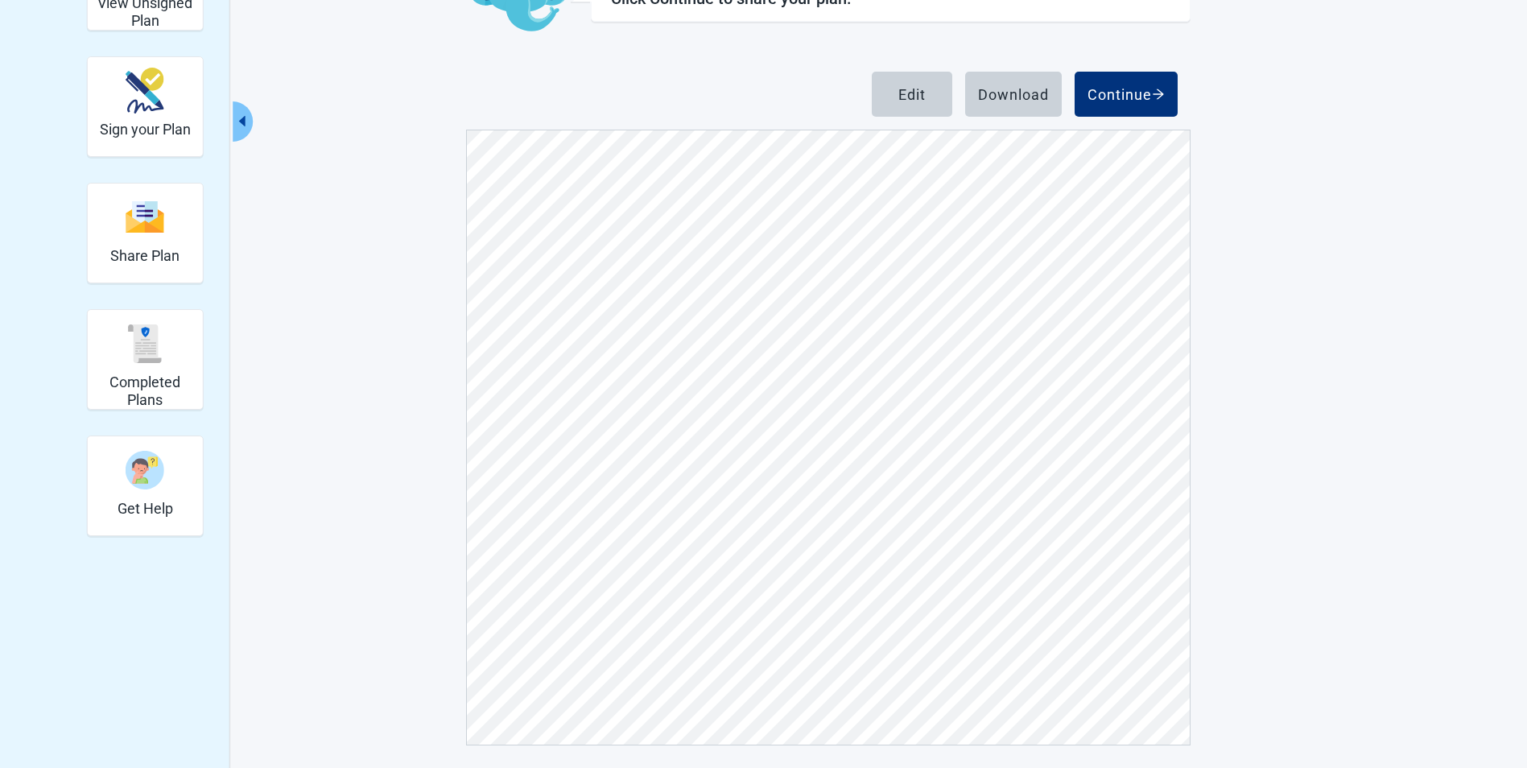
scroll to position [145, 0]
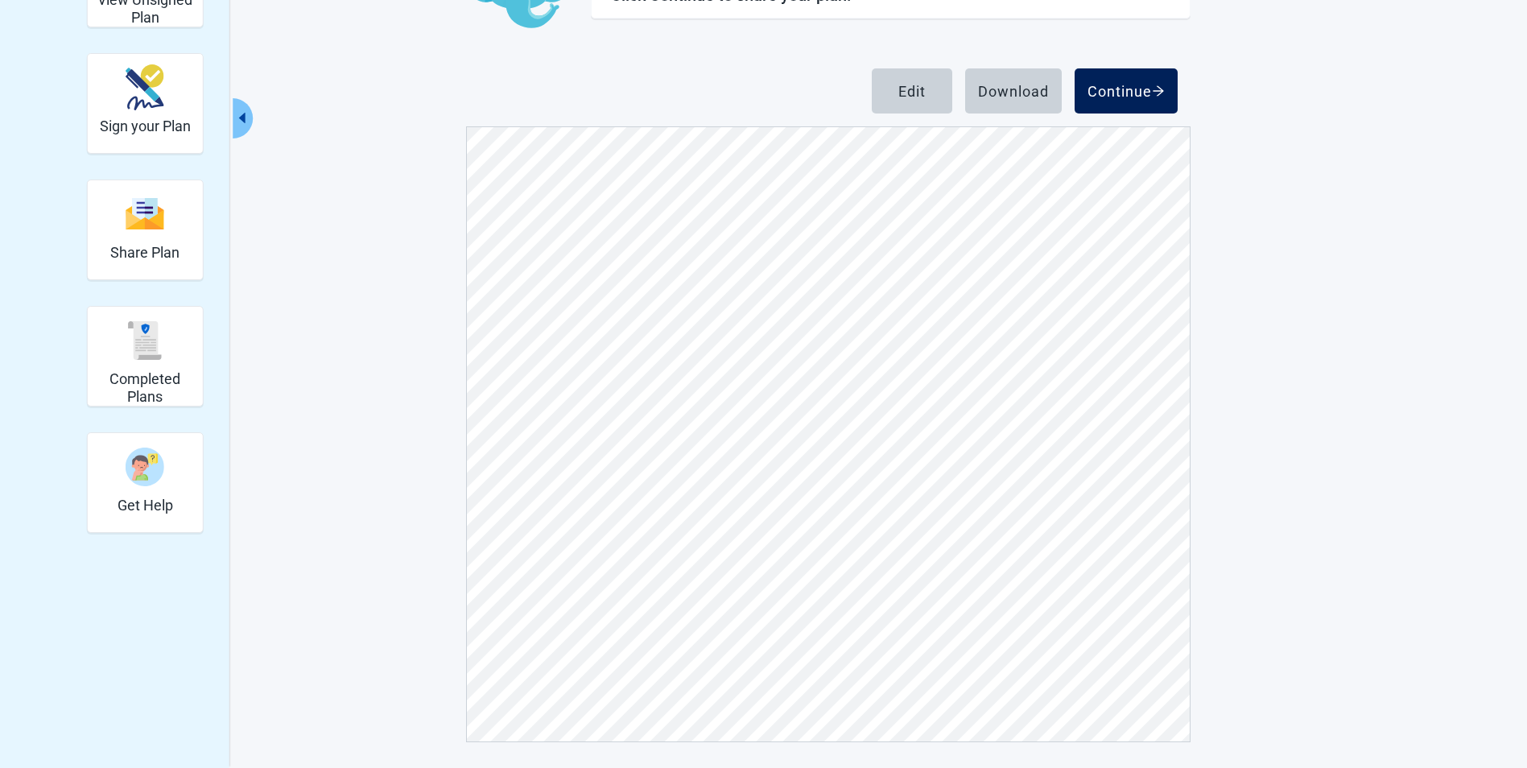
click at [1138, 91] on div "Continue" at bounding box center [1126, 91] width 77 height 16
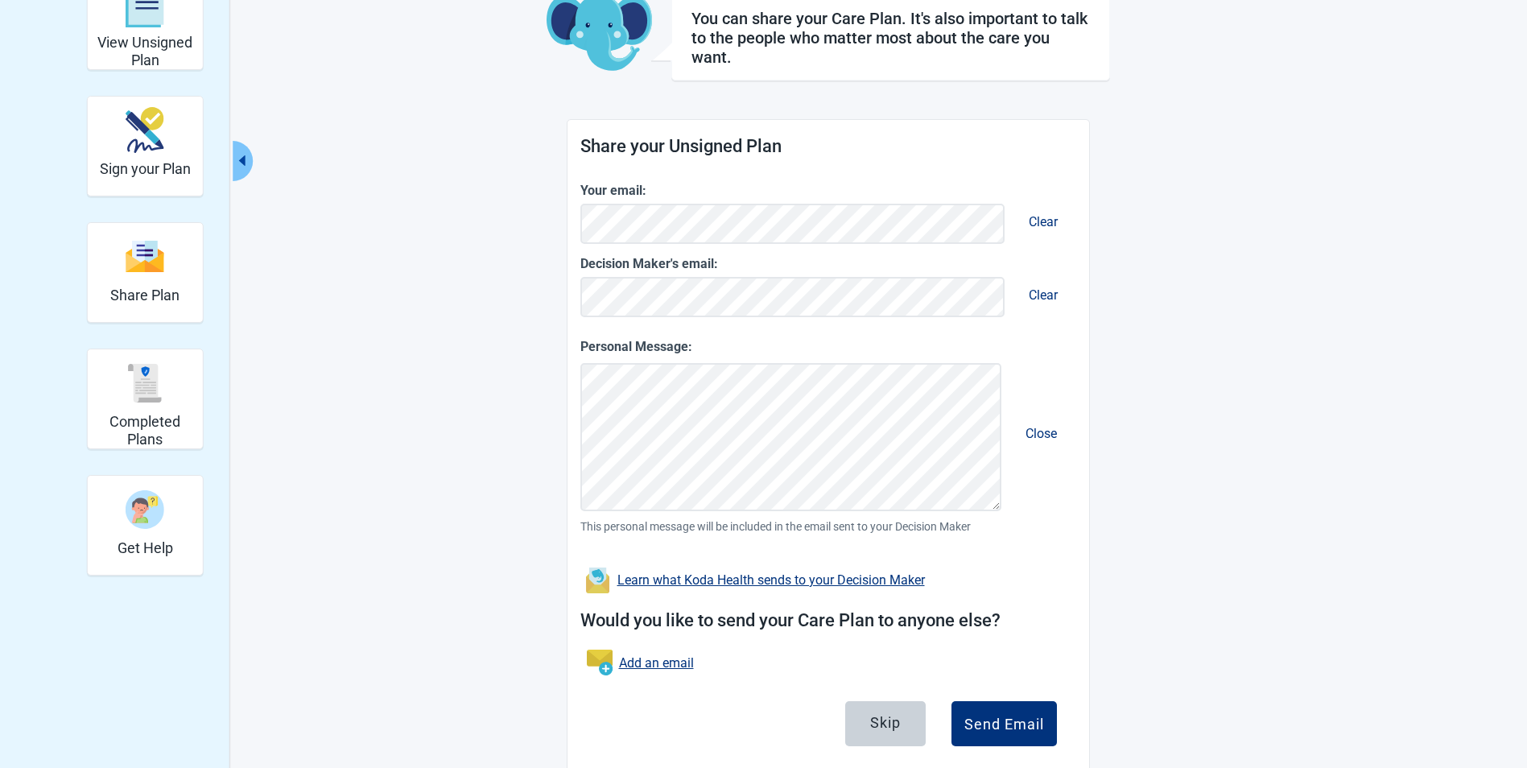
scroll to position [140, 0]
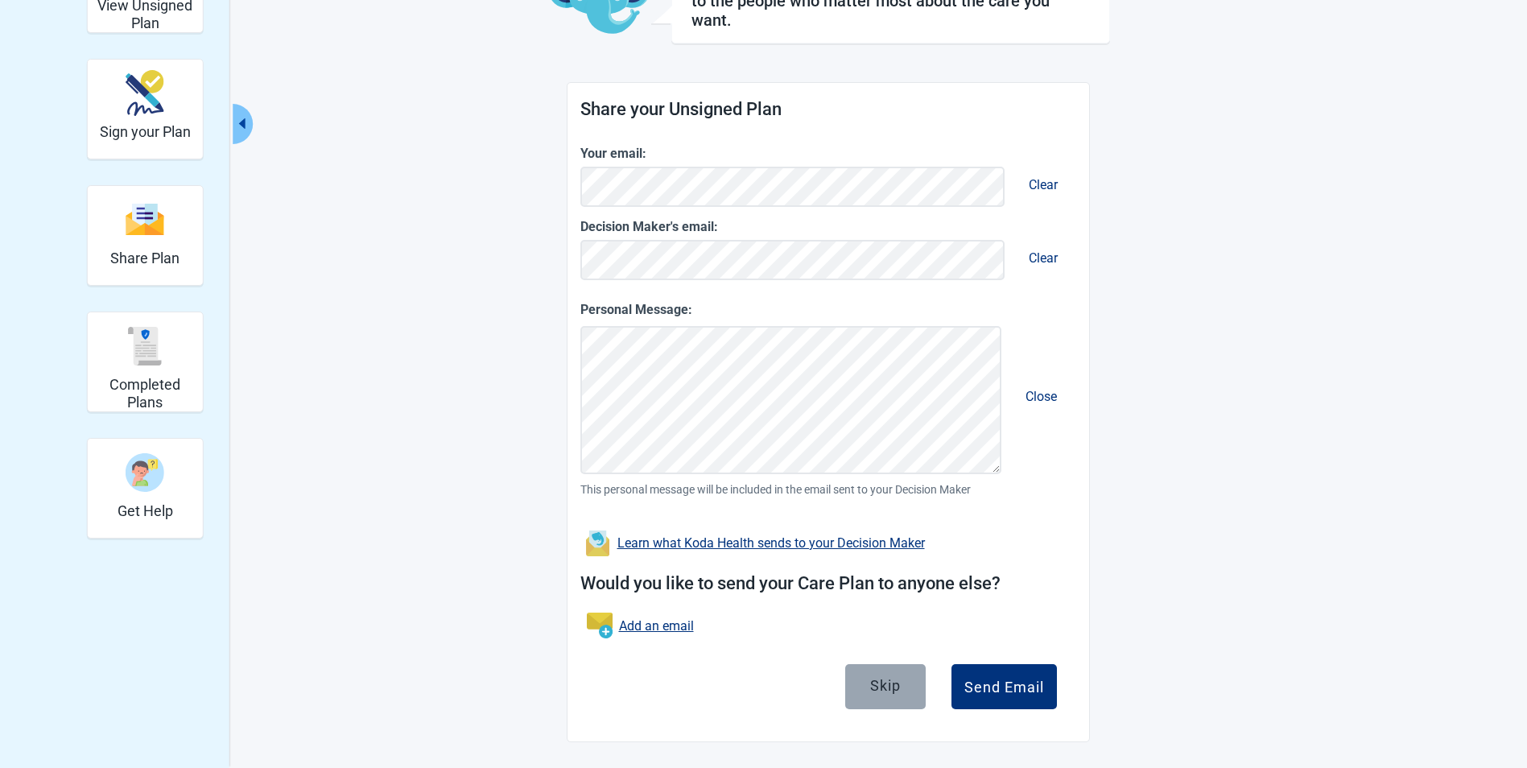
click at [887, 684] on div "Skip" at bounding box center [885, 686] width 31 height 16
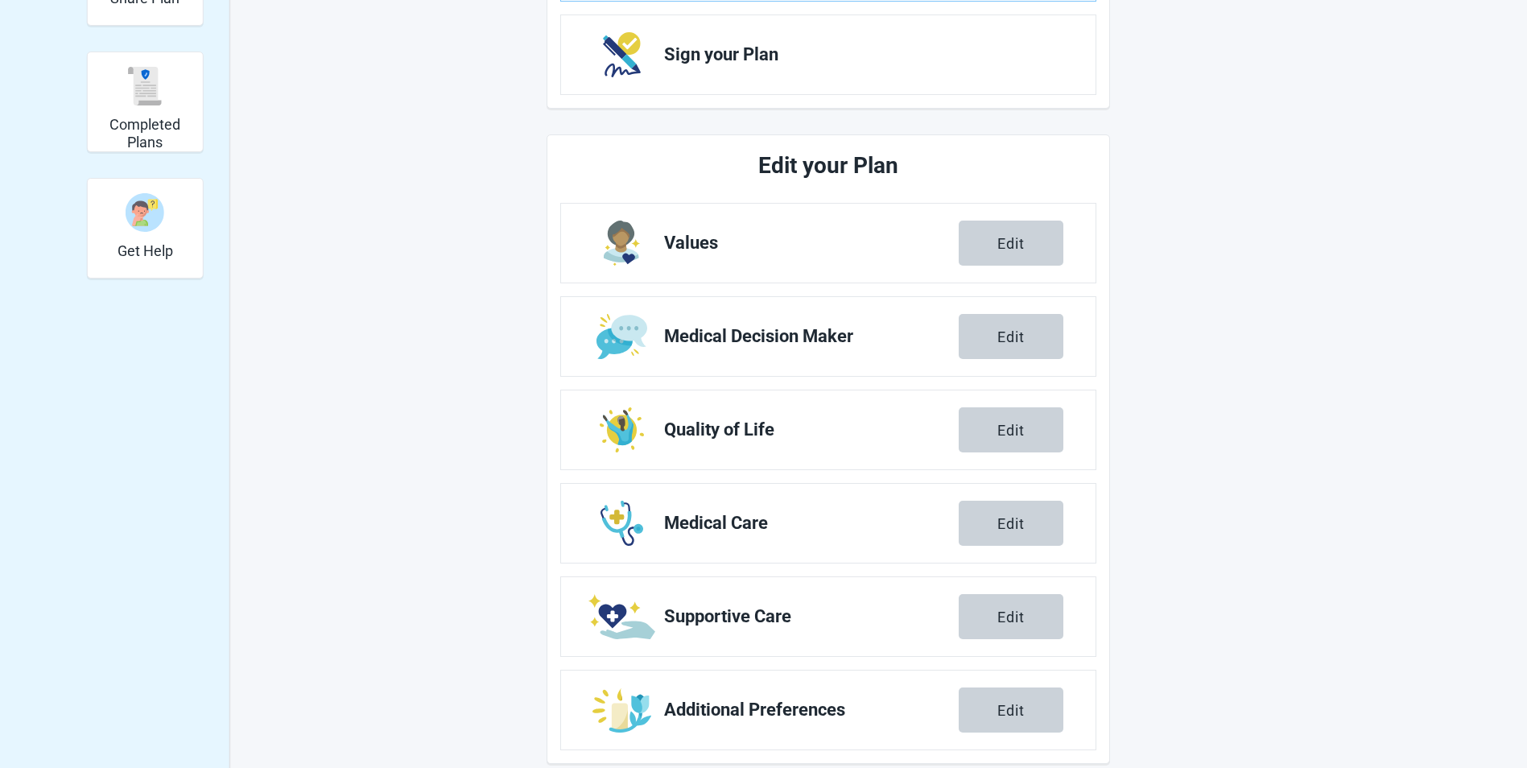
scroll to position [421, 0]
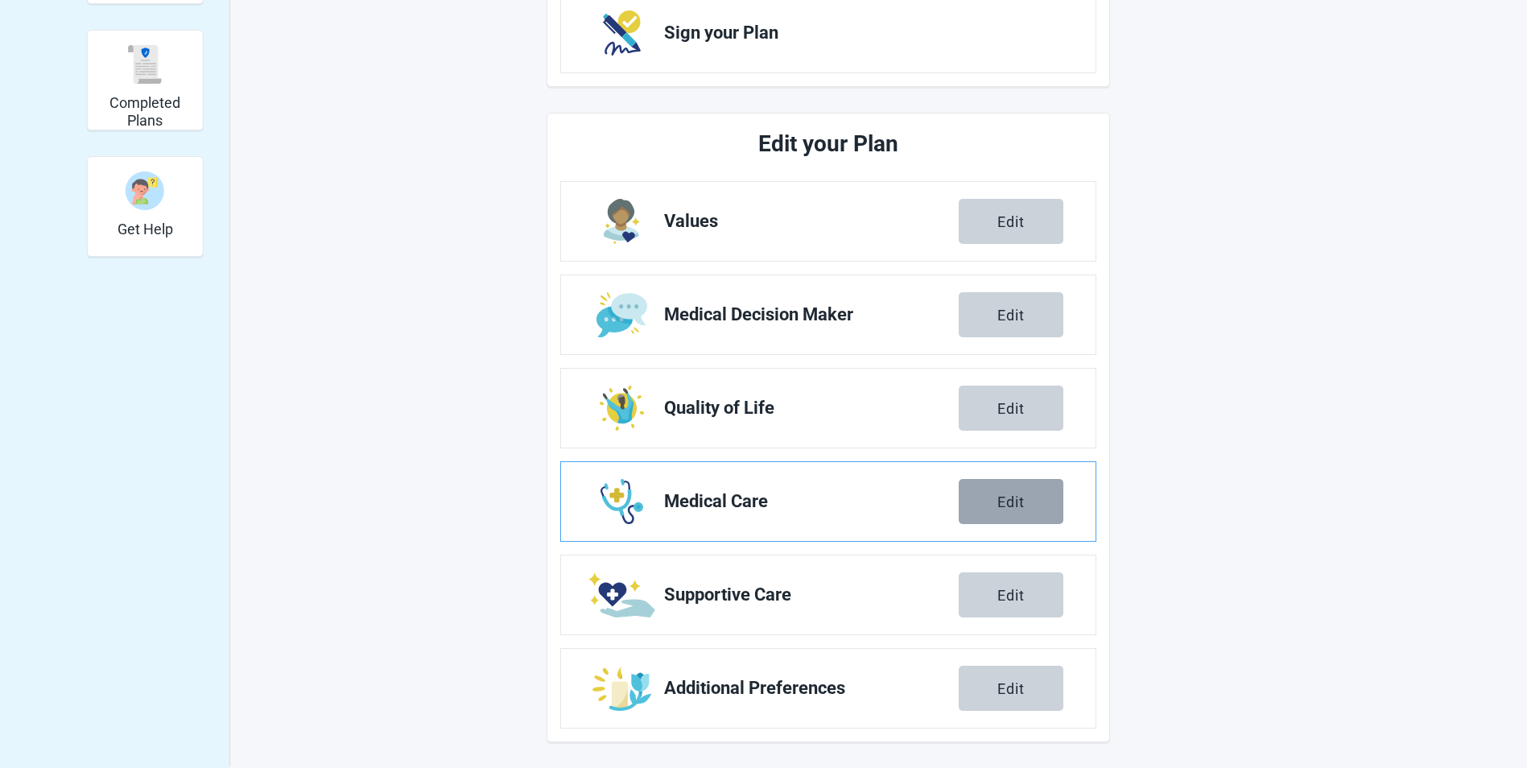
click at [991, 511] on button "Edit" at bounding box center [1011, 501] width 105 height 45
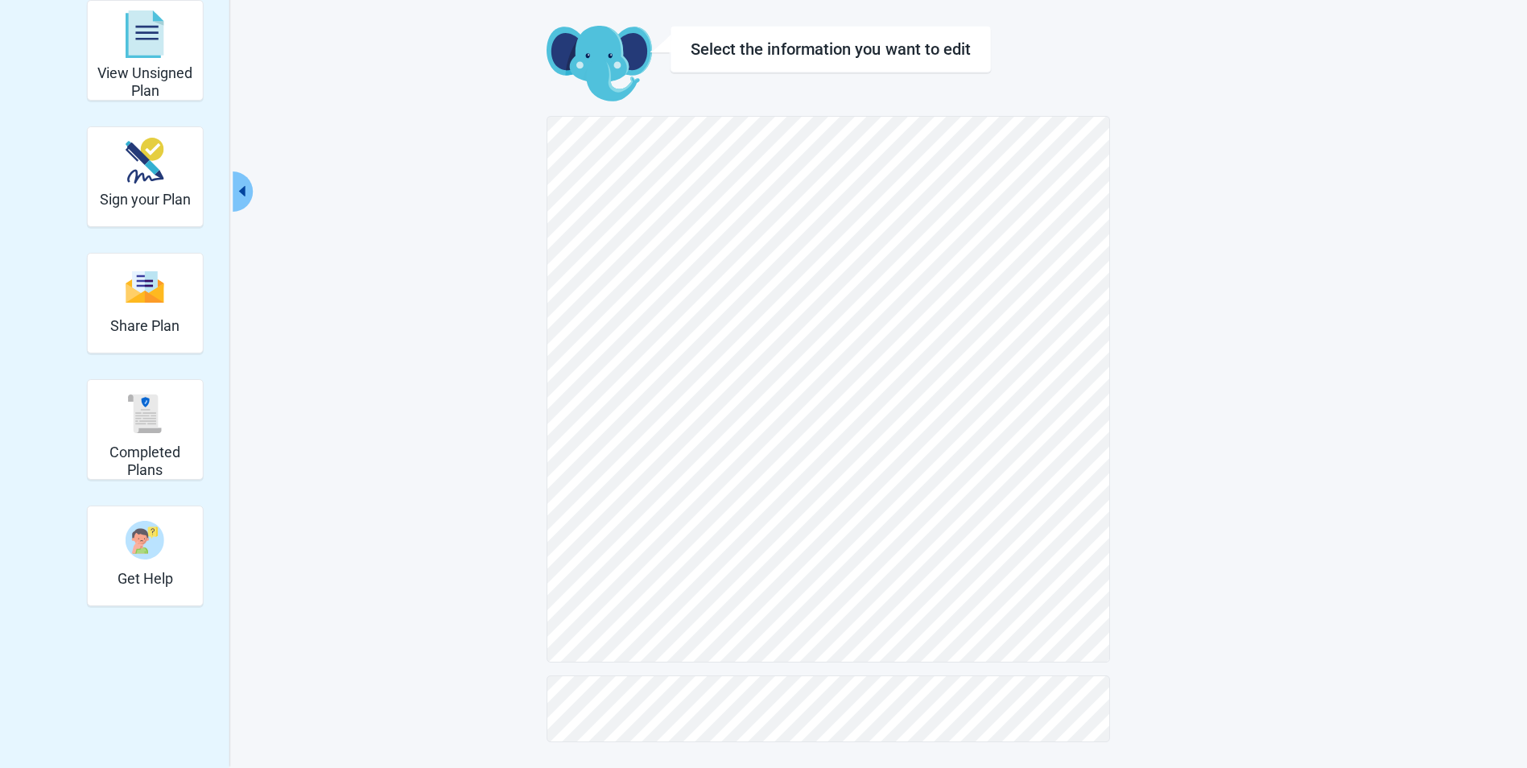
scroll to position [72, 0]
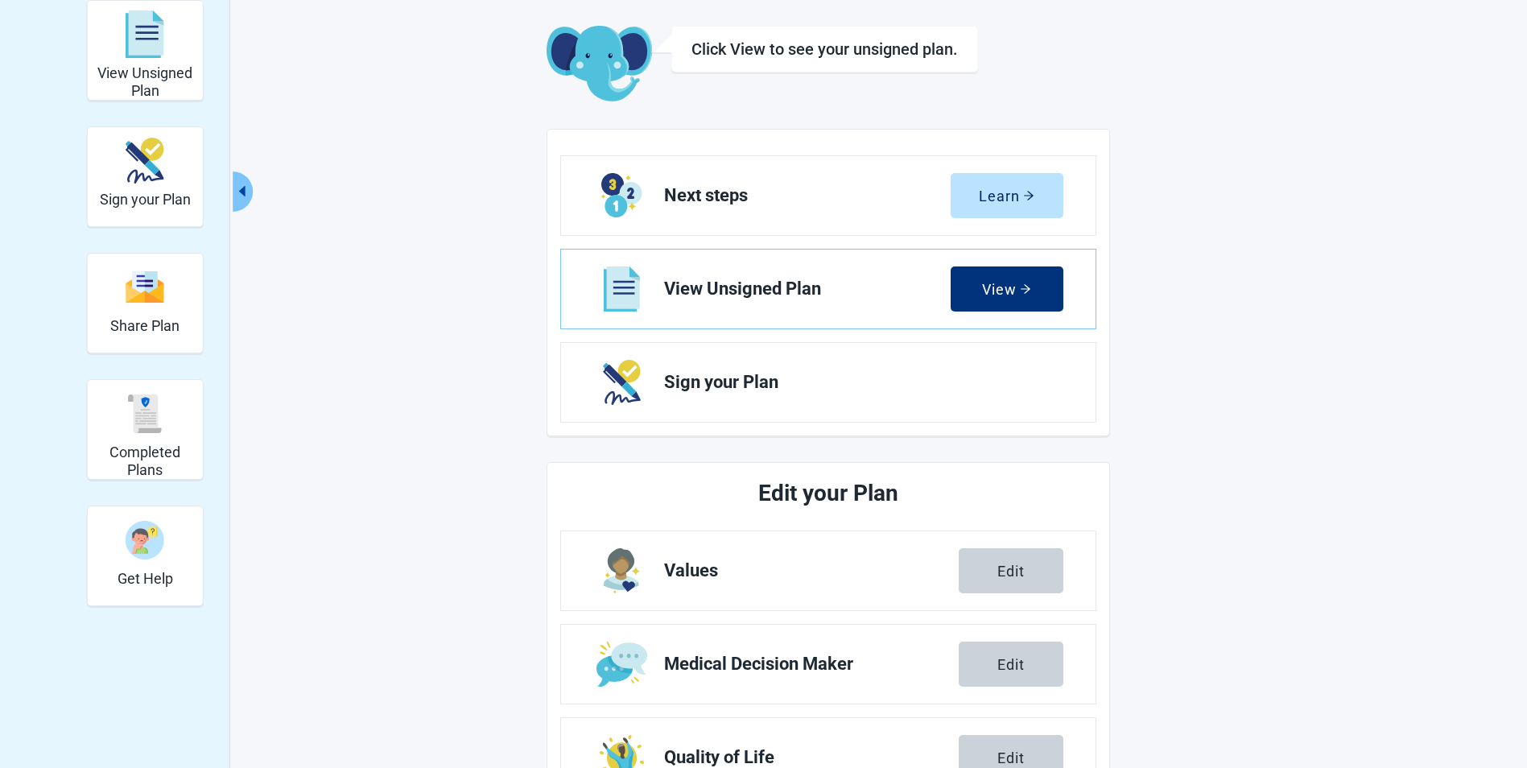
scroll to position [421, 0]
